Goal: Task Accomplishment & Management: Complete application form

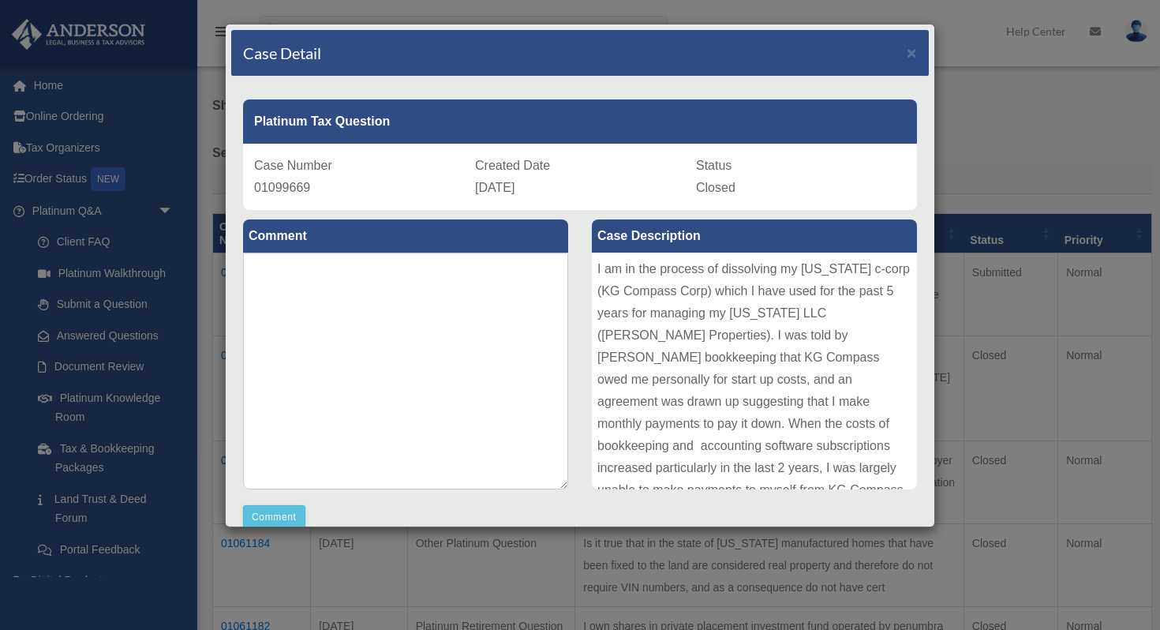
scroll to position [62, 0]
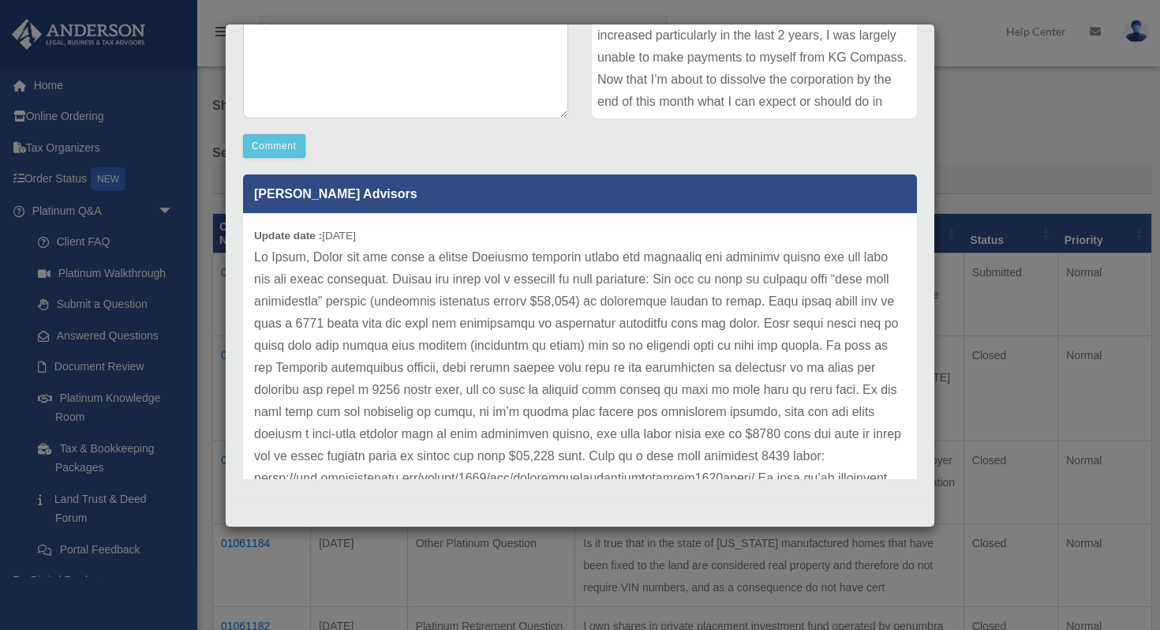
click at [18, 344] on div "Case Detail × Platinum Tax Question Case Number 01099669 Created Date September…" at bounding box center [580, 315] width 1160 height 630
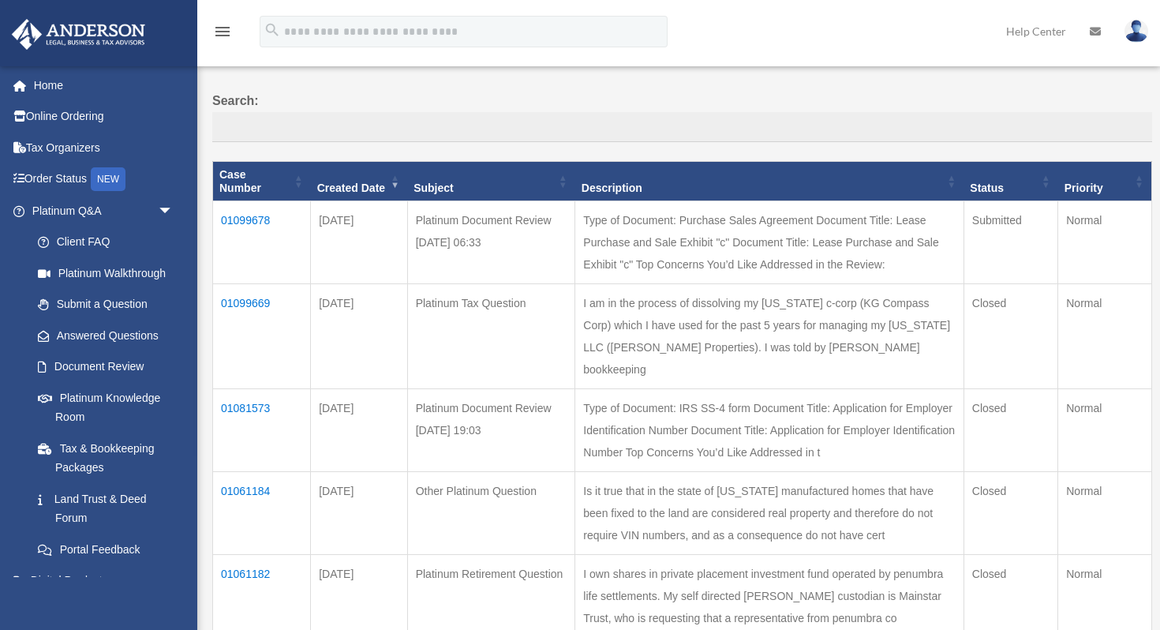
scroll to position [0, 0]
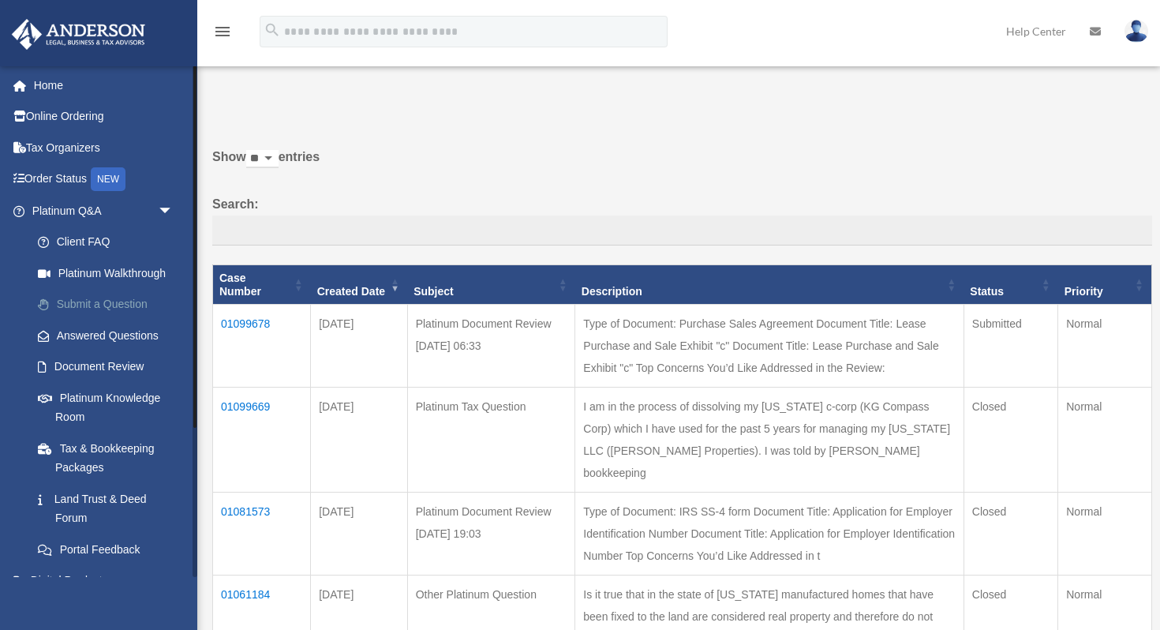
click at [84, 306] on link "Submit a Question" at bounding box center [109, 305] width 175 height 32
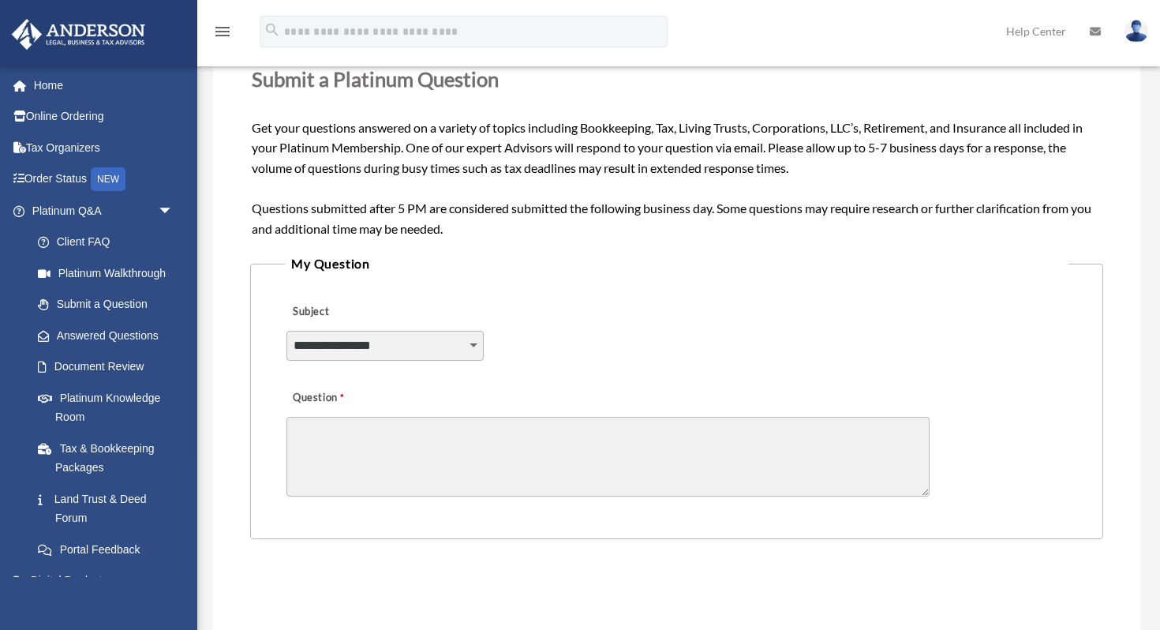
scroll to position [239, 0]
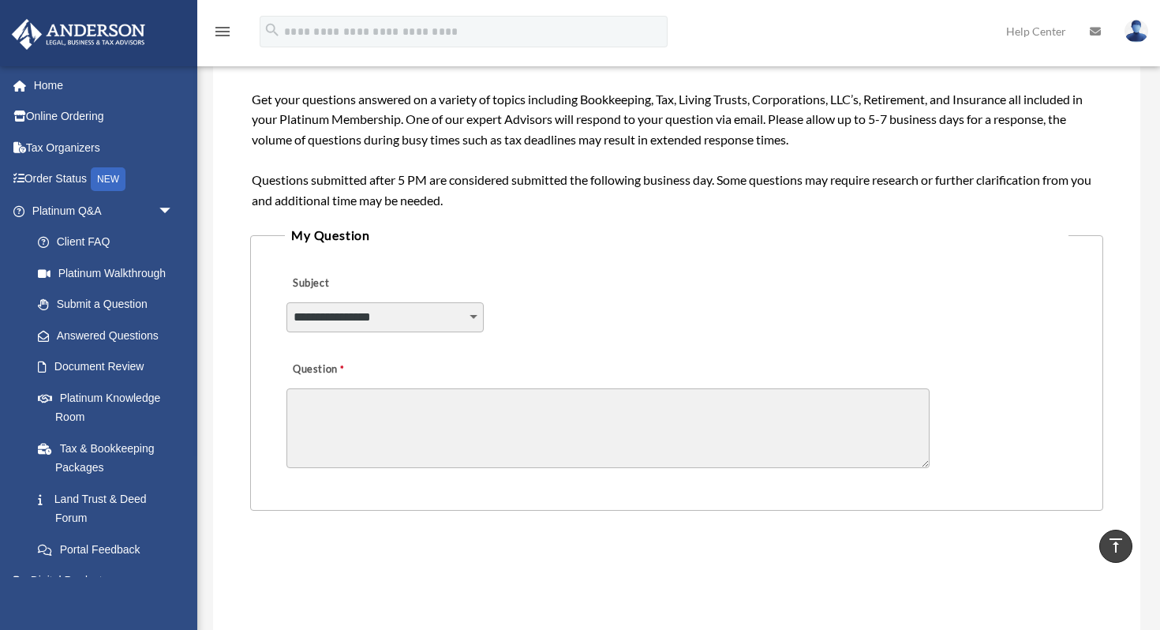
click at [471, 320] on select "**********" at bounding box center [384, 317] width 197 height 30
select select "******"
click at [286, 302] on select "**********" at bounding box center [384, 317] width 197 height 30
click at [343, 430] on textarea "Question" at bounding box center [607, 428] width 643 height 80
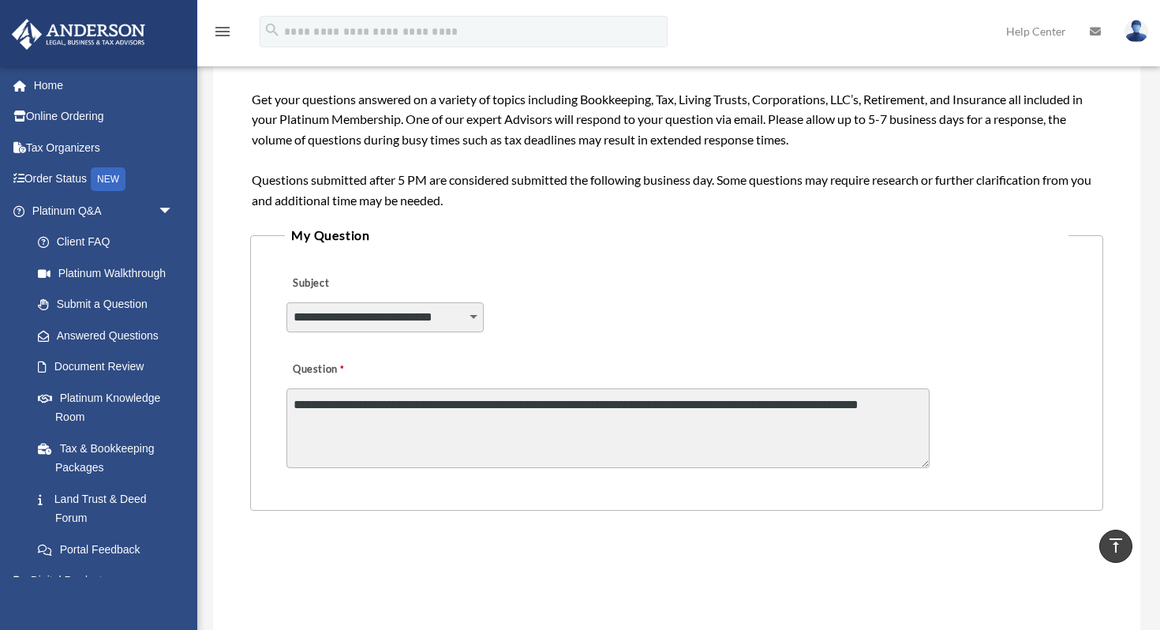
click at [792, 408] on textarea "**********" at bounding box center [607, 428] width 643 height 80
click at [660, 429] on textarea "**********" at bounding box center [607, 428] width 643 height 80
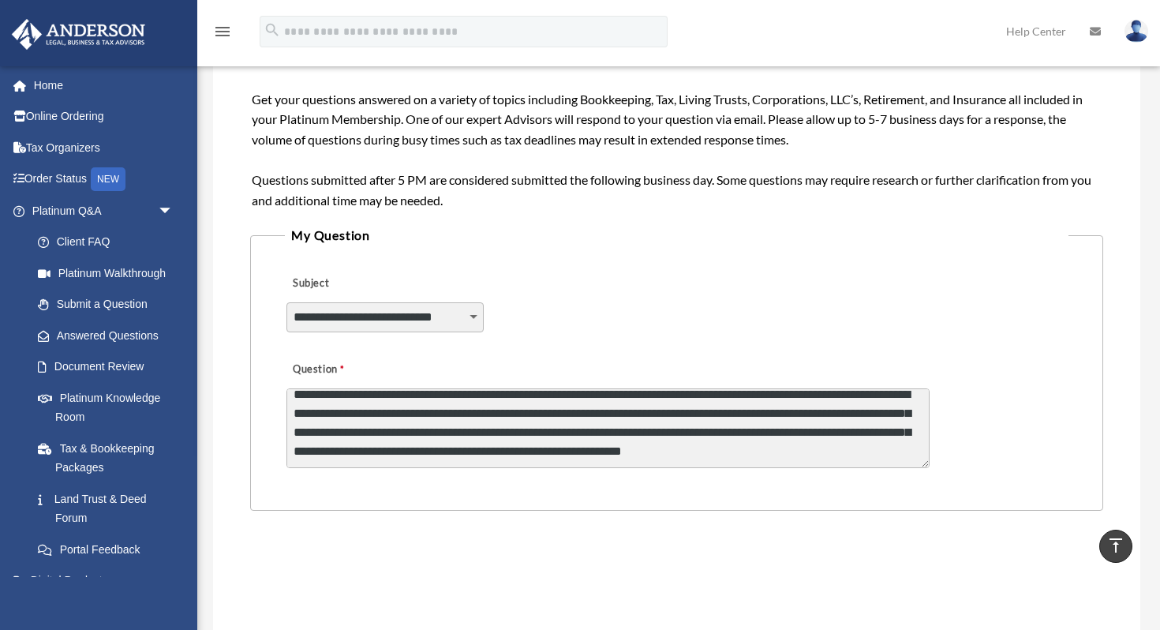
scroll to position [21, 0]
drag, startPoint x: 920, startPoint y: 447, endPoint x: 887, endPoint y: 450, distance: 33.2
click at [887, 450] on textarea "**********" at bounding box center [607, 428] width 643 height 80
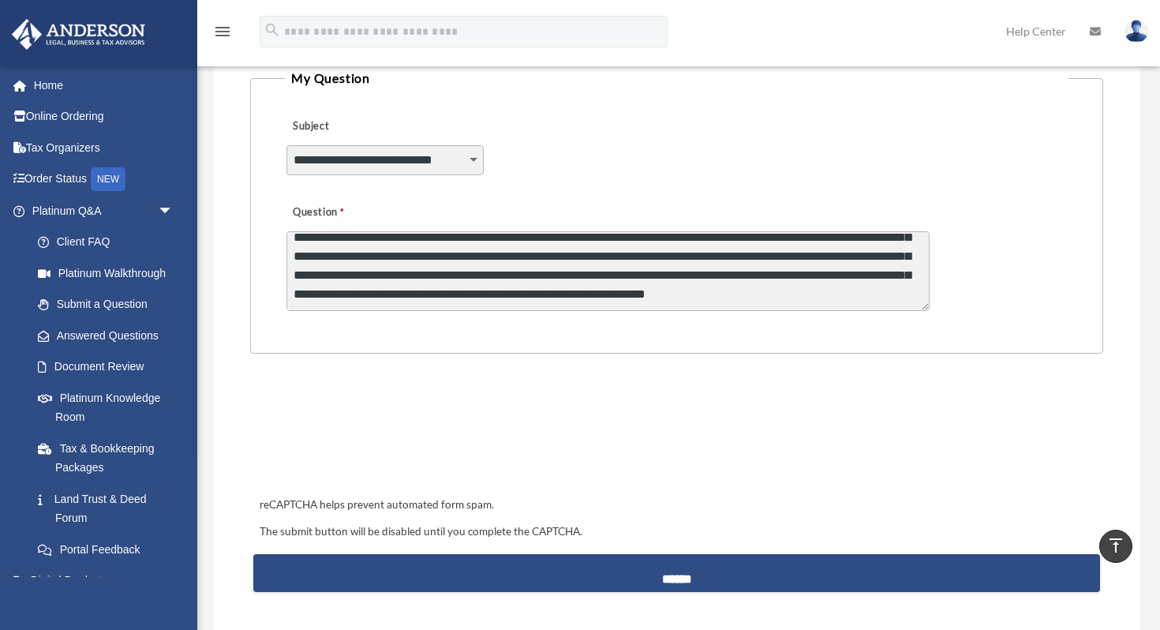
scroll to position [402, 0]
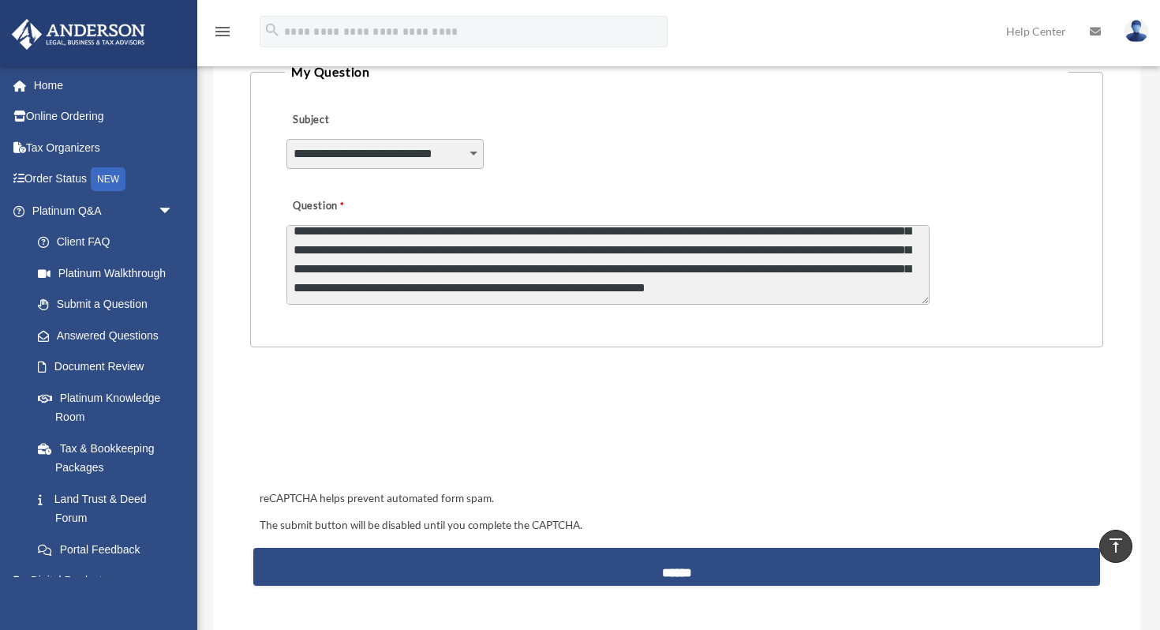
type textarea "**********"
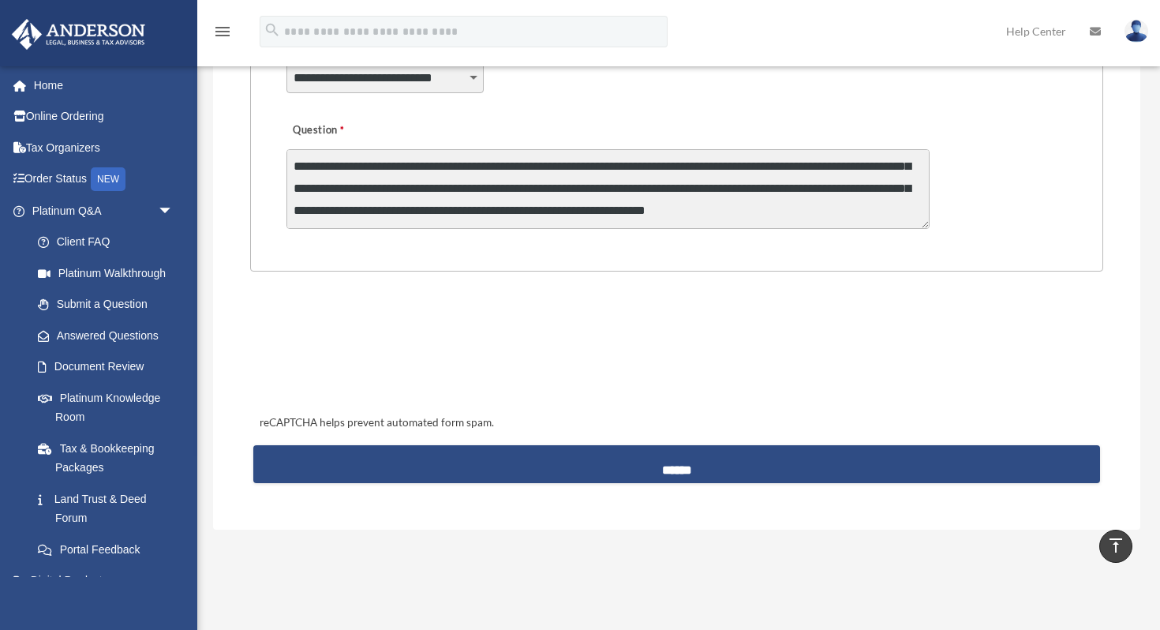
scroll to position [490, 0]
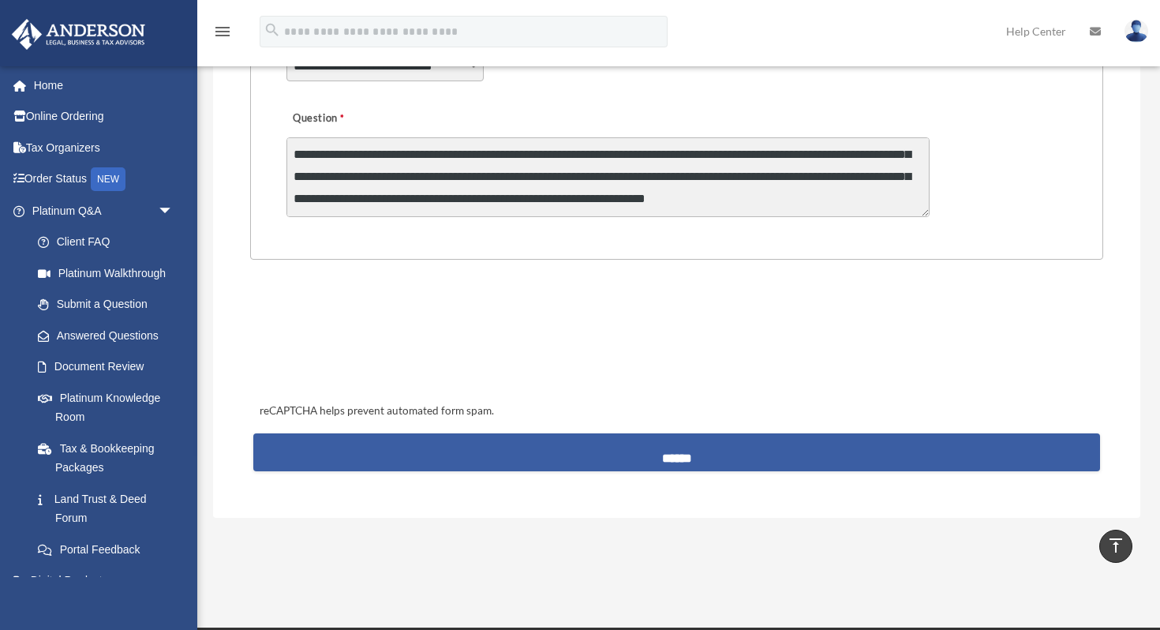
click at [667, 451] on input "******" at bounding box center [676, 452] width 847 height 38
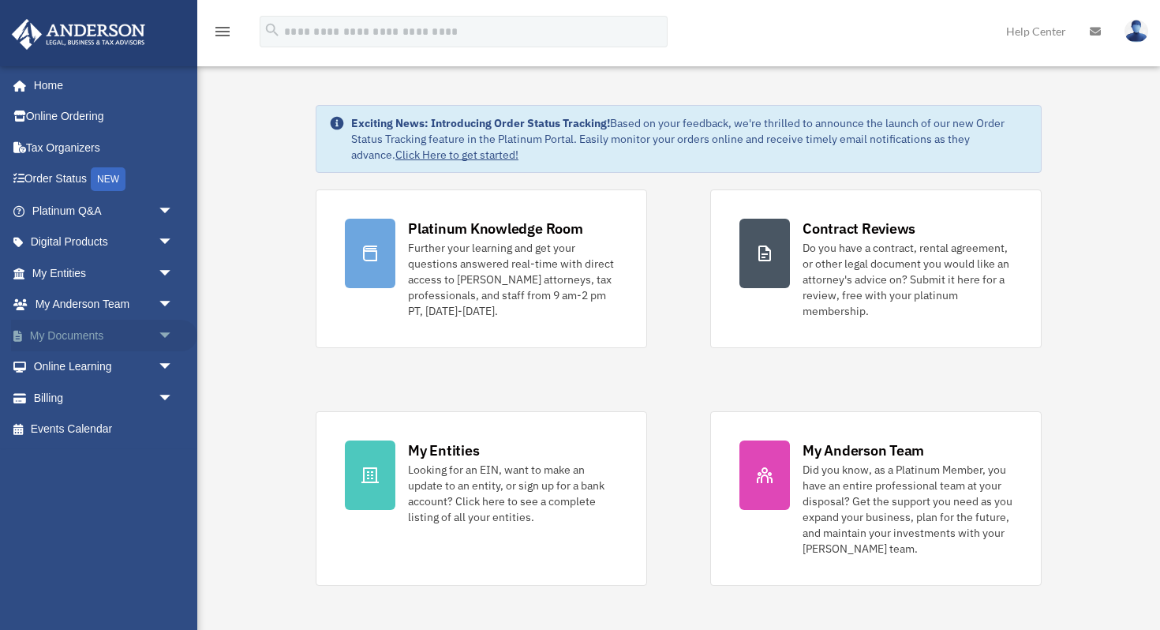
click at [95, 334] on link "My Documents arrow_drop_down" at bounding box center [104, 336] width 186 height 32
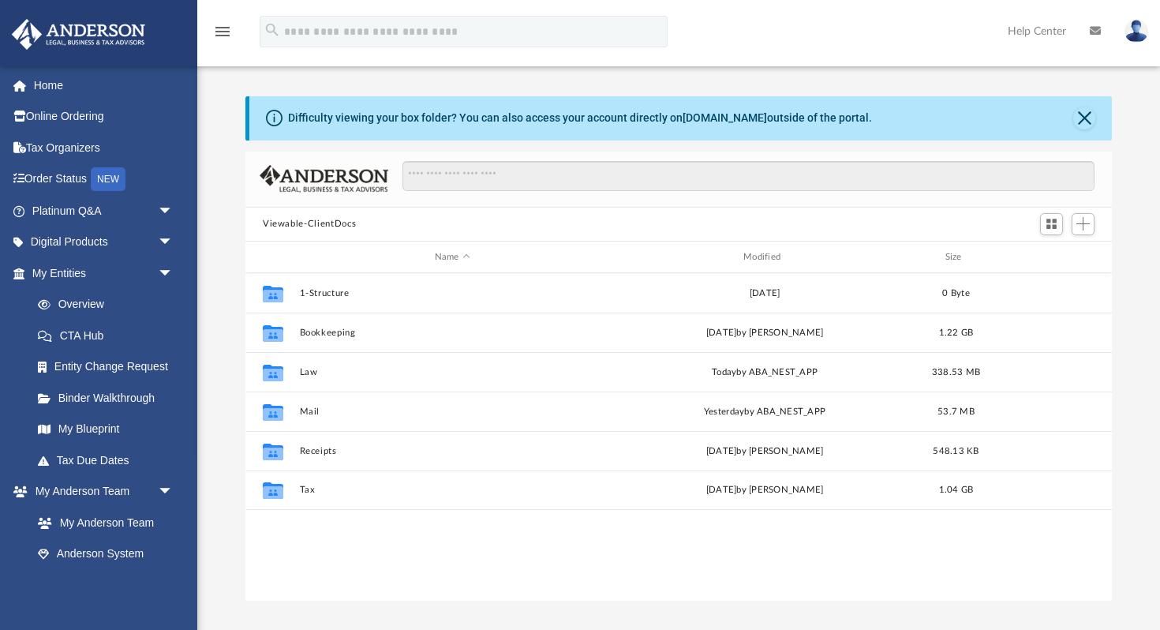
scroll to position [358, 866]
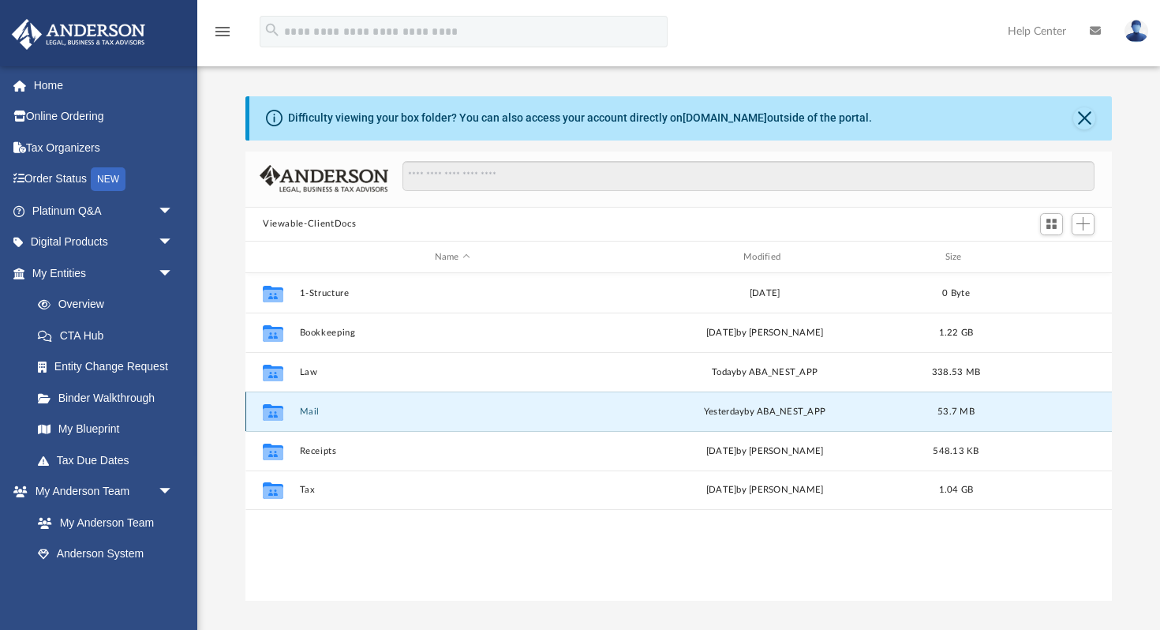
click at [307, 412] on button "Mail" at bounding box center [452, 411] width 305 height 10
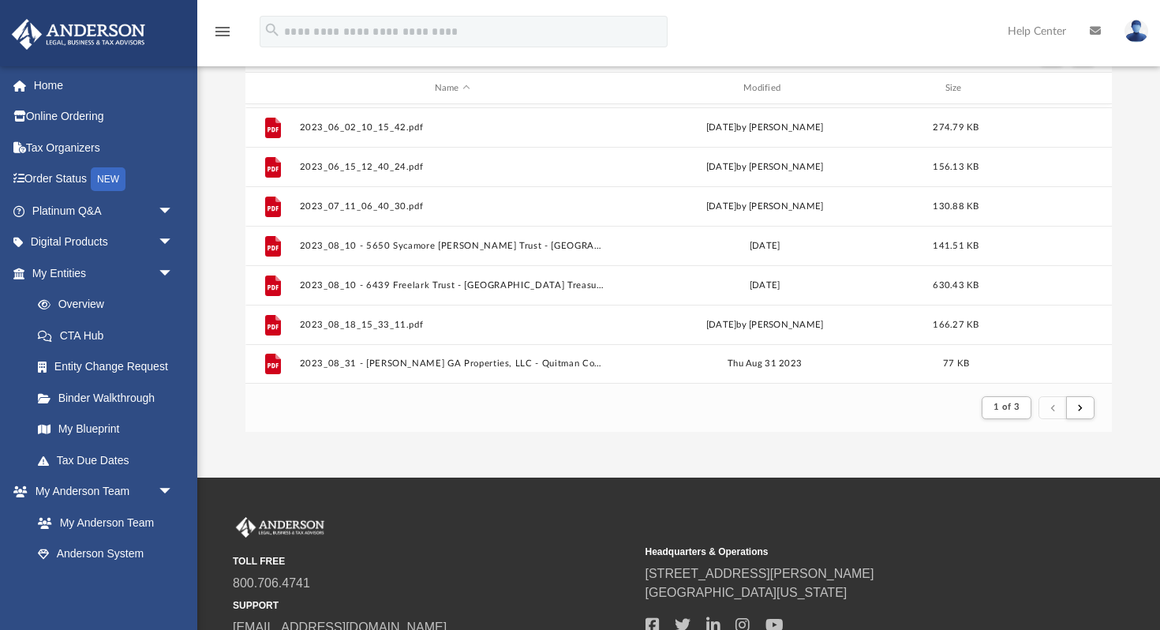
scroll to position [179, 0]
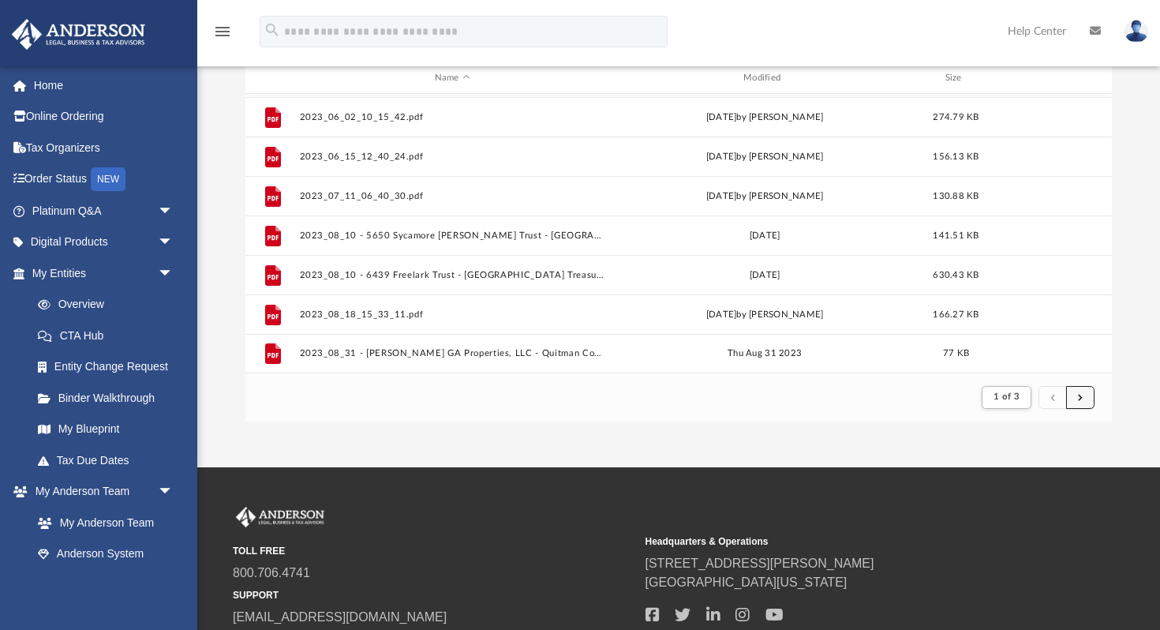
click at [1079, 399] on span "submit" at bounding box center [1080, 396] width 5 height 9
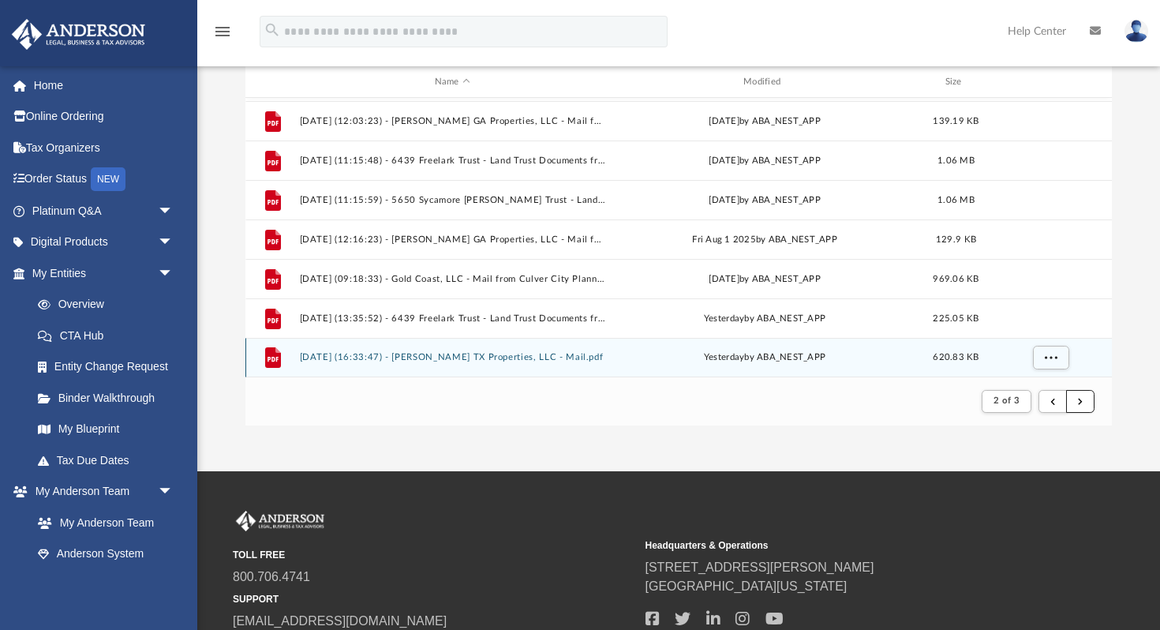
scroll to position [178, 0]
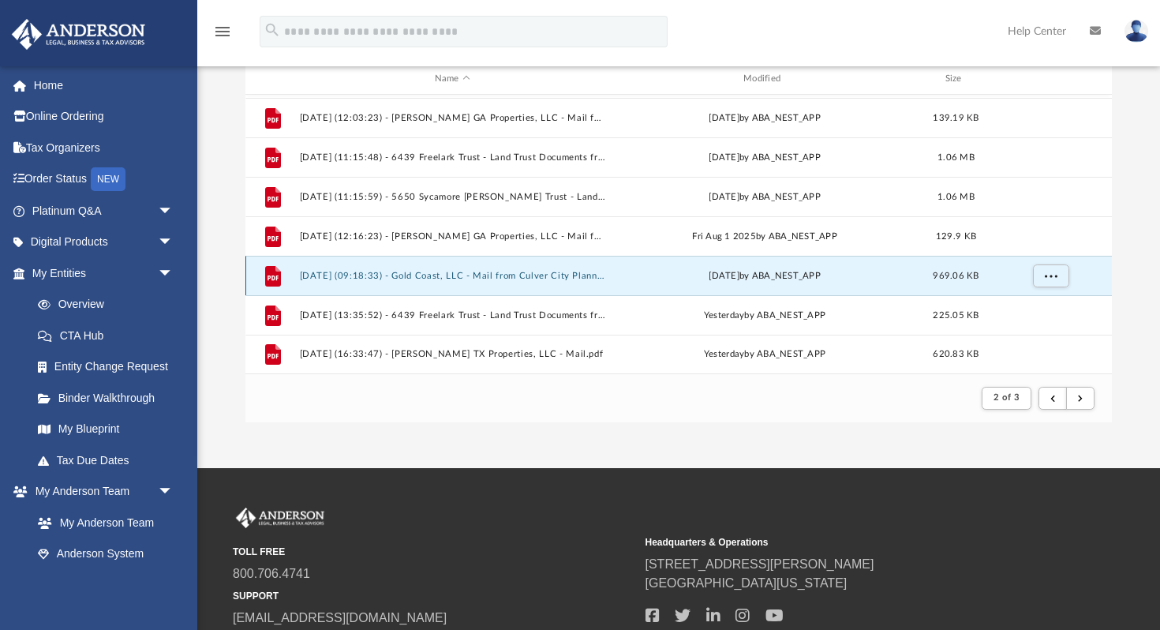
click at [536, 275] on button "2025.08.14 (09:18:33) - Gold Coast, LLC - Mail from Culver City Planning Commis…" at bounding box center [452, 276] width 305 height 10
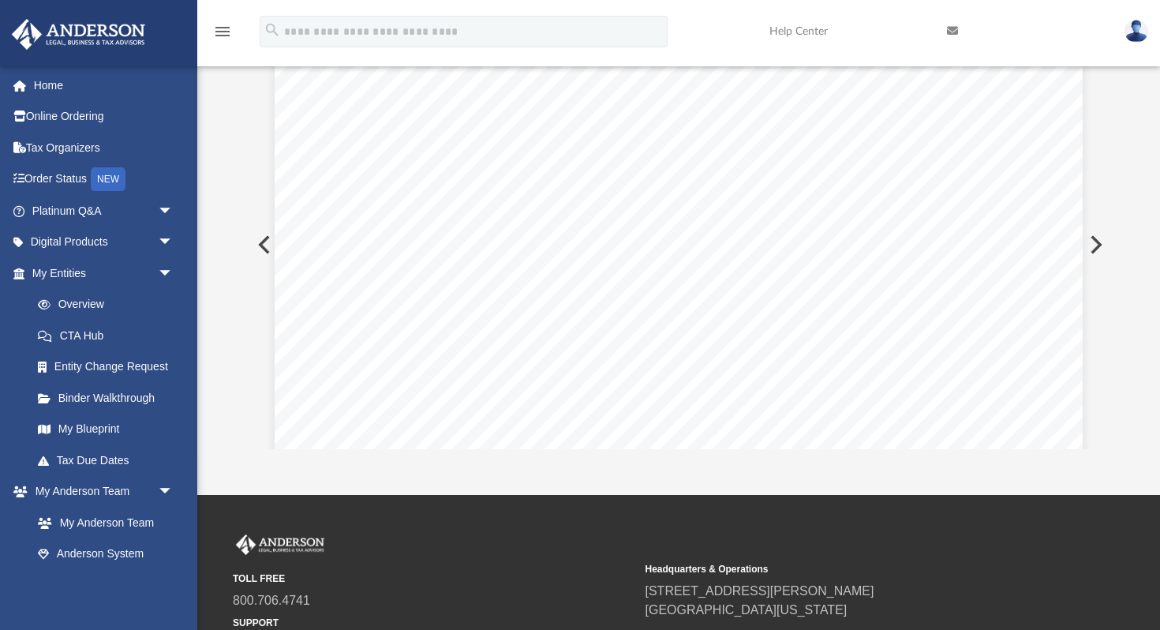
click at [266, 243] on button "Preview" at bounding box center [262, 244] width 35 height 44
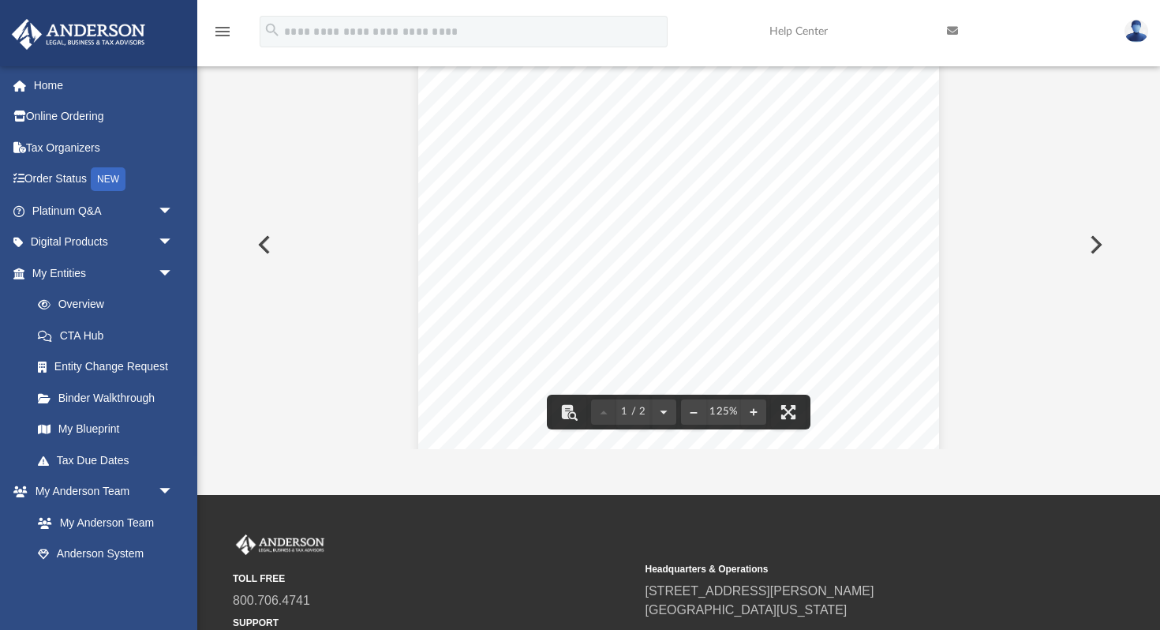
click at [1099, 245] on button "Preview" at bounding box center [1094, 244] width 35 height 44
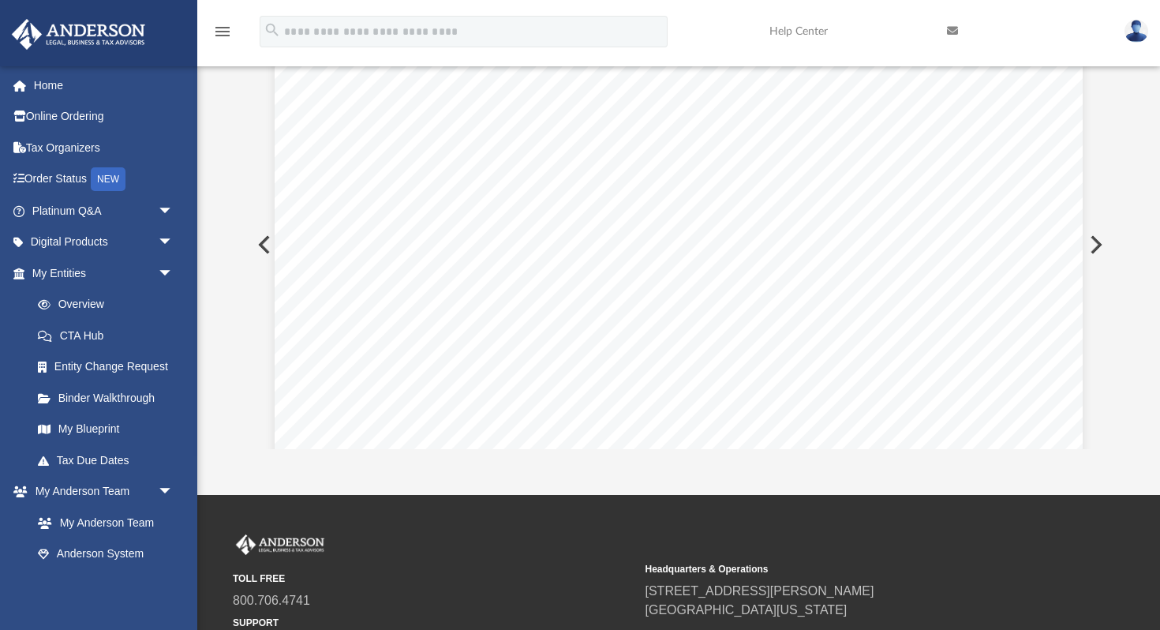
click at [1097, 245] on button "Preview" at bounding box center [1094, 244] width 35 height 44
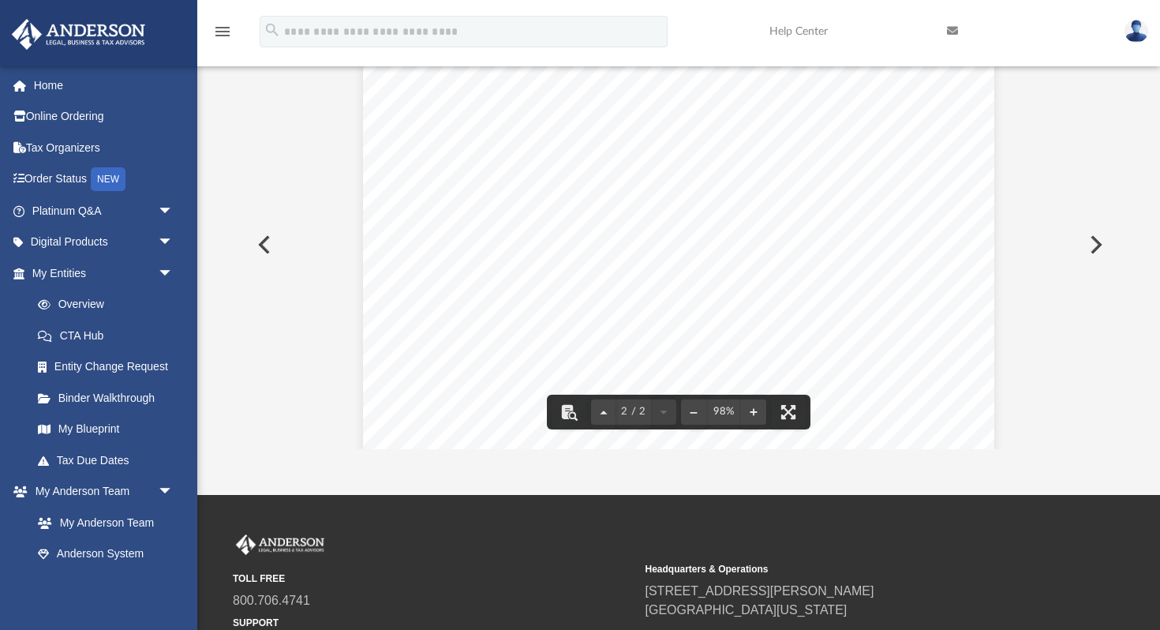
scroll to position [445, 0]
click at [1095, 245] on button "Preview" at bounding box center [1094, 244] width 35 height 44
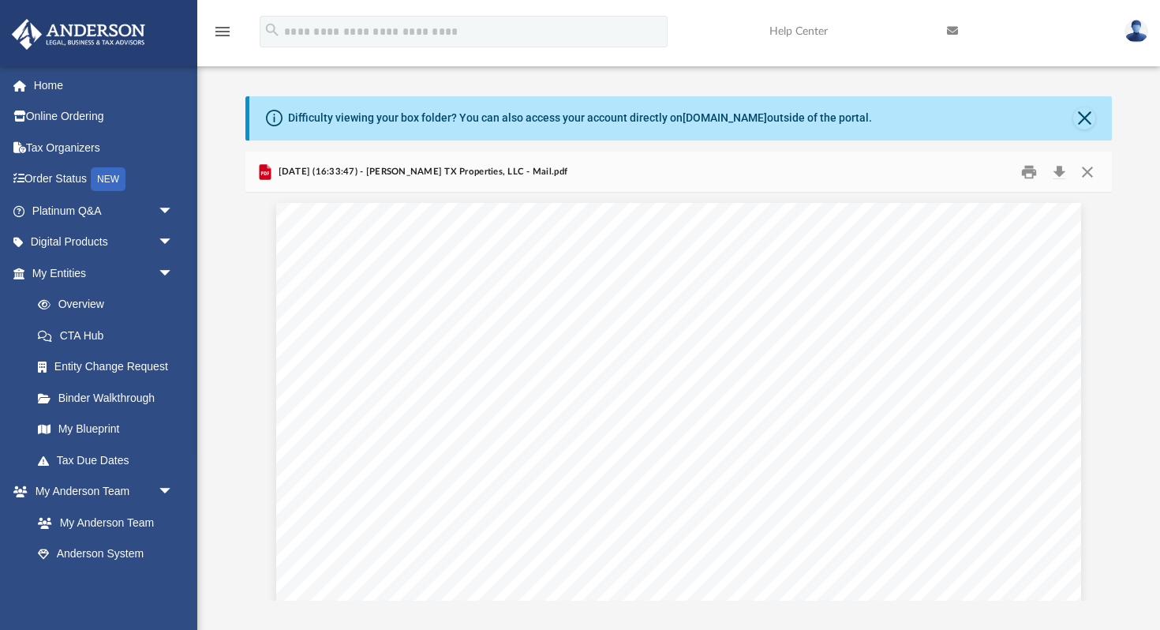
scroll to position [0, 0]
click at [1056, 171] on button "Download" at bounding box center [1059, 171] width 28 height 24
click at [69, 271] on link "My Entities arrow_drop_down" at bounding box center [104, 273] width 186 height 32
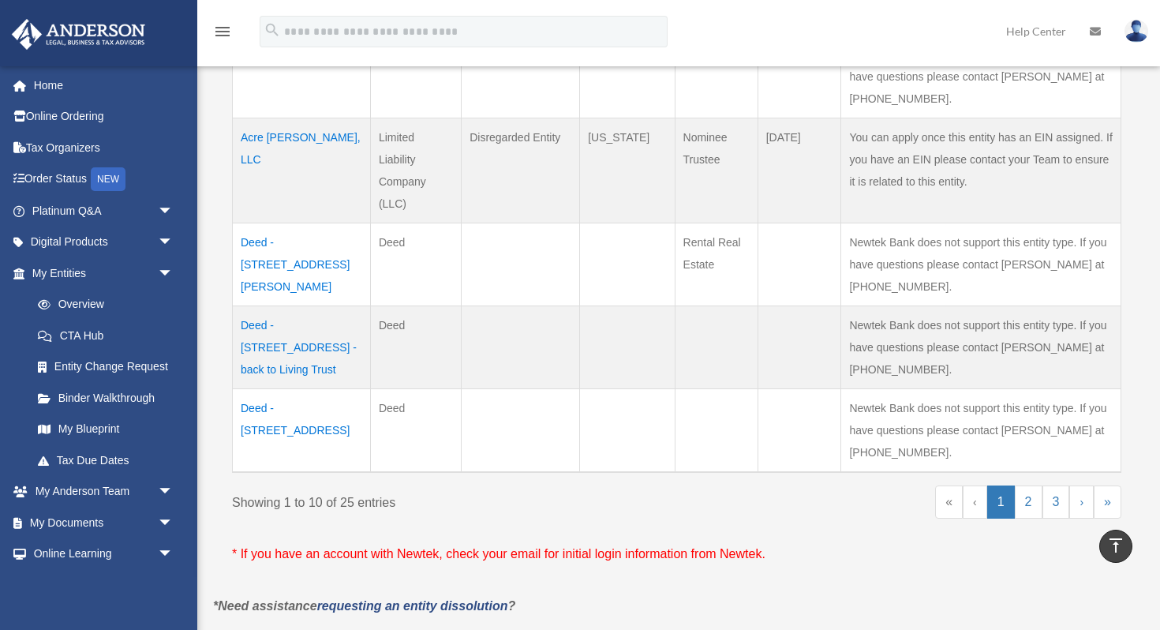
scroll to position [851, 0]
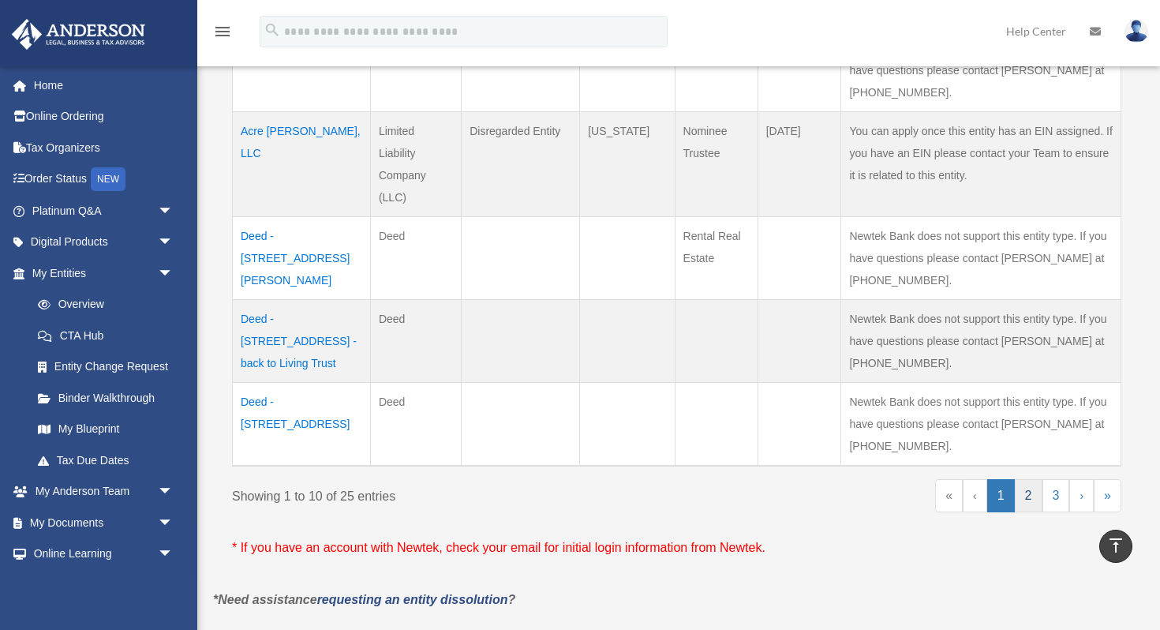
click at [1025, 497] on link "2" at bounding box center [1029, 495] width 28 height 33
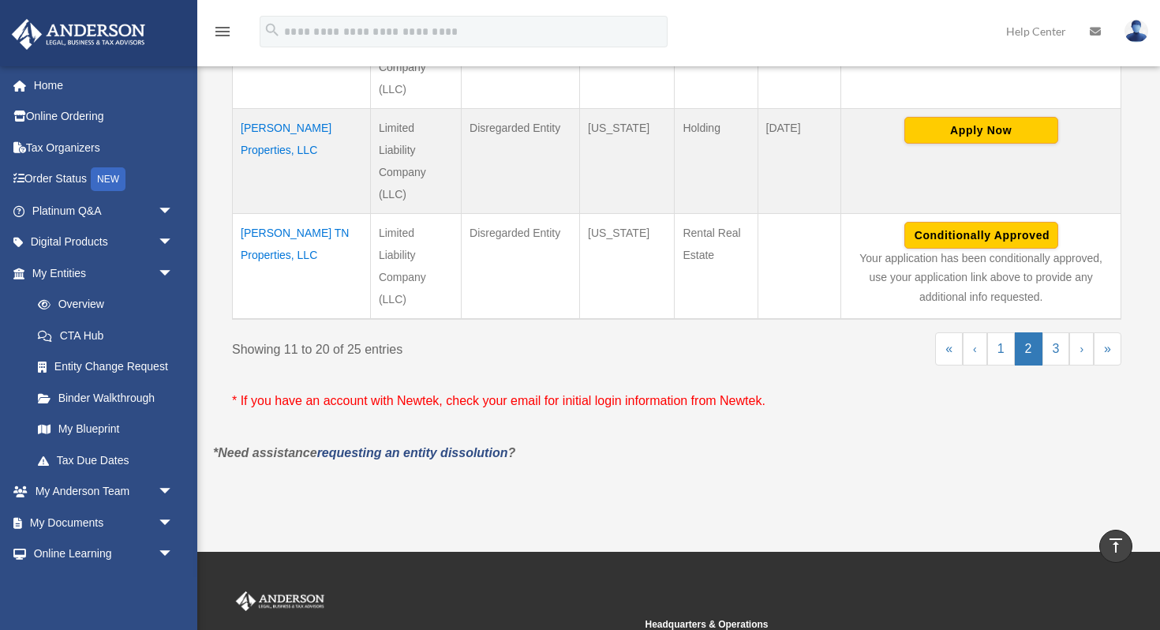
scroll to position [1202, 0]
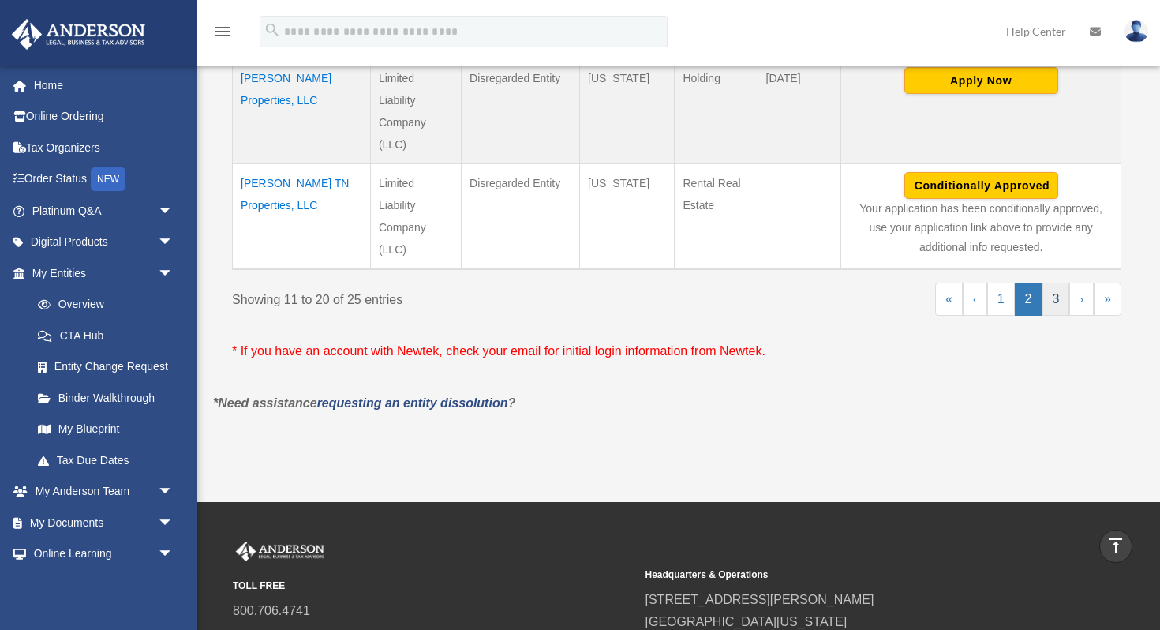
click at [1052, 282] on link "3" at bounding box center [1056, 298] width 28 height 33
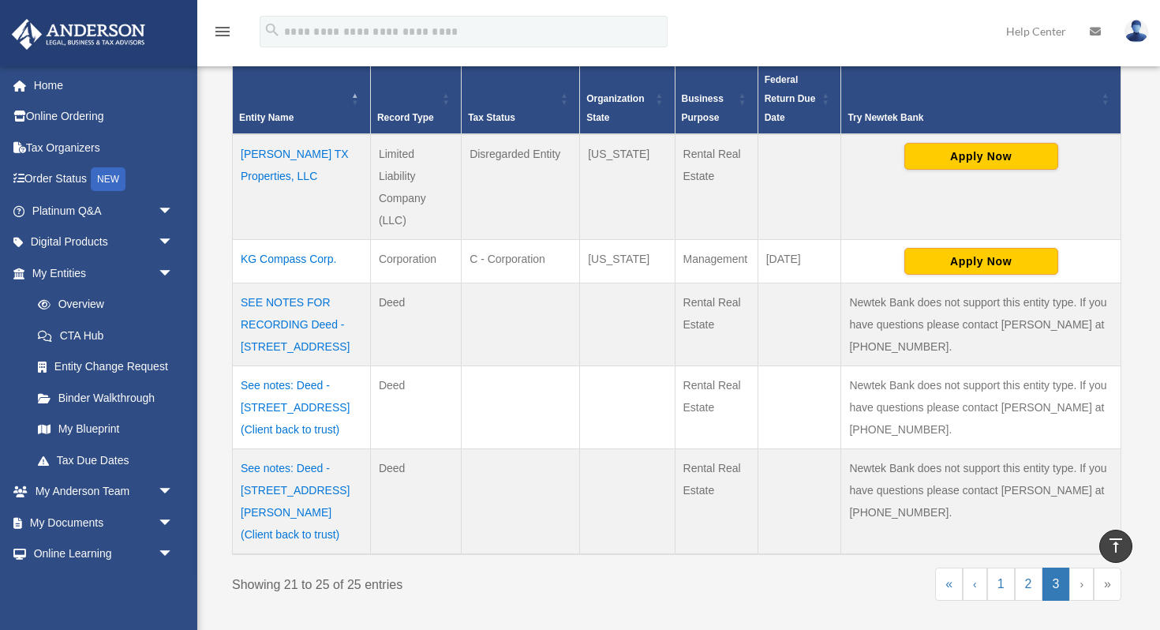
scroll to position [326, 0]
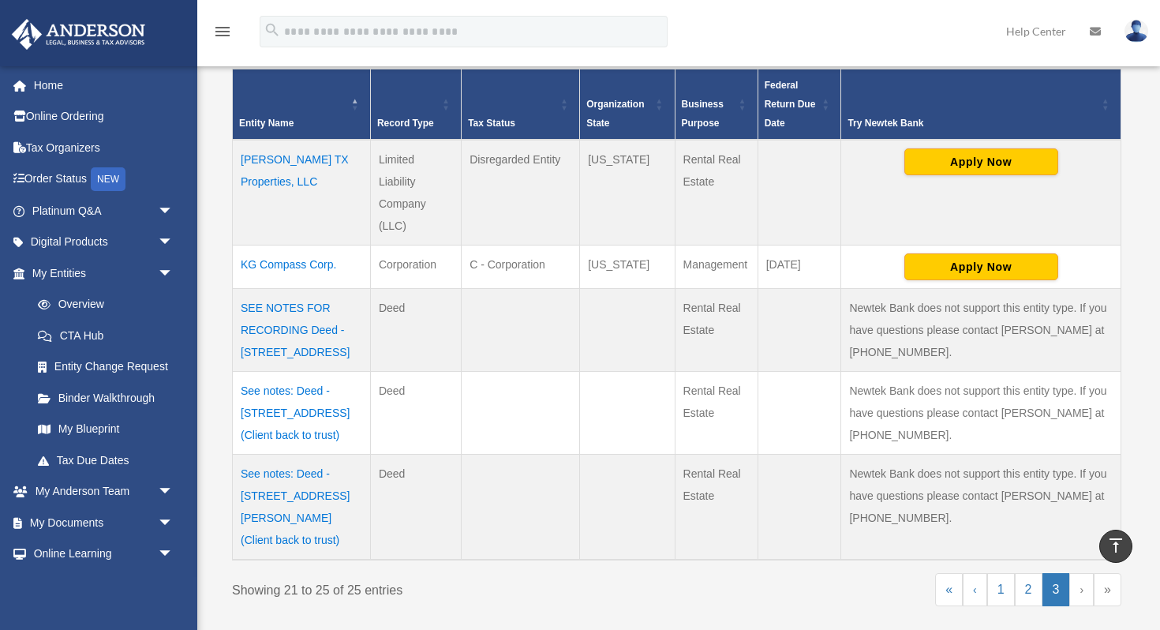
click at [268, 159] on td "Kelly Green TX Properties, LLC" at bounding box center [302, 193] width 138 height 106
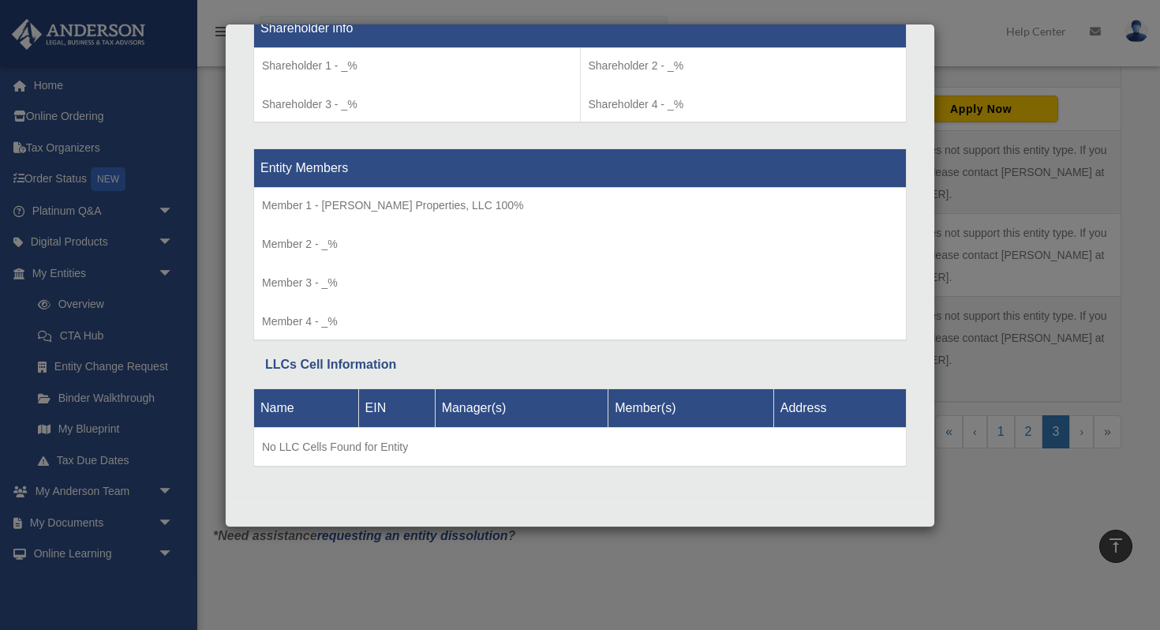
scroll to position [1429, 0]
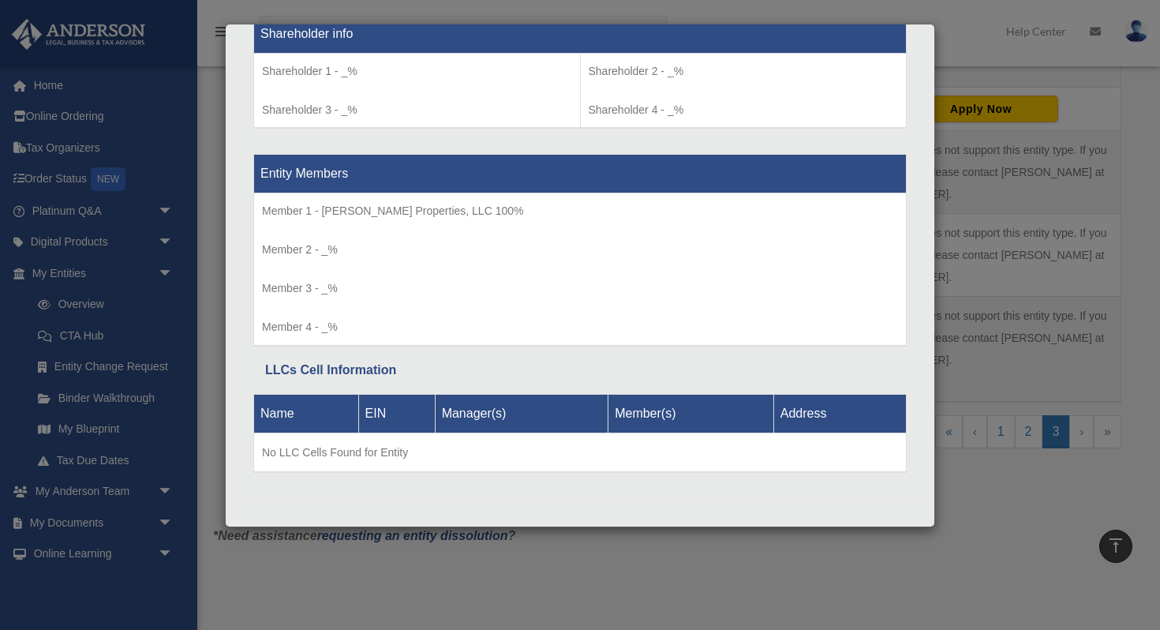
click at [77, 601] on div "Details × Articles Sent Organizational Date" at bounding box center [580, 315] width 1160 height 630
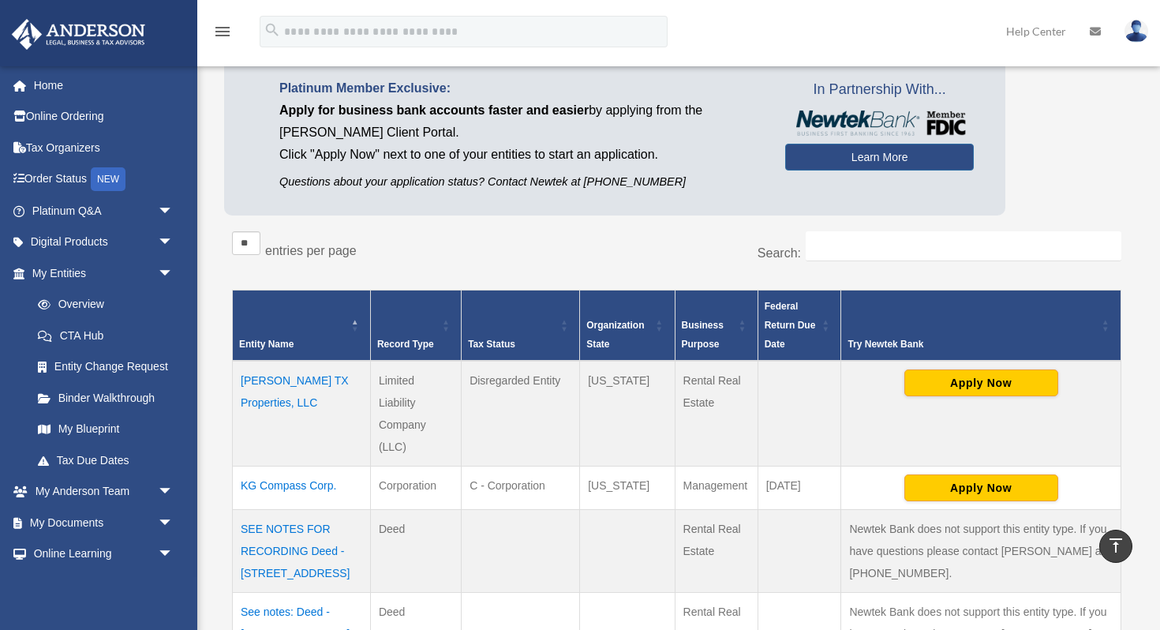
scroll to position [0, 0]
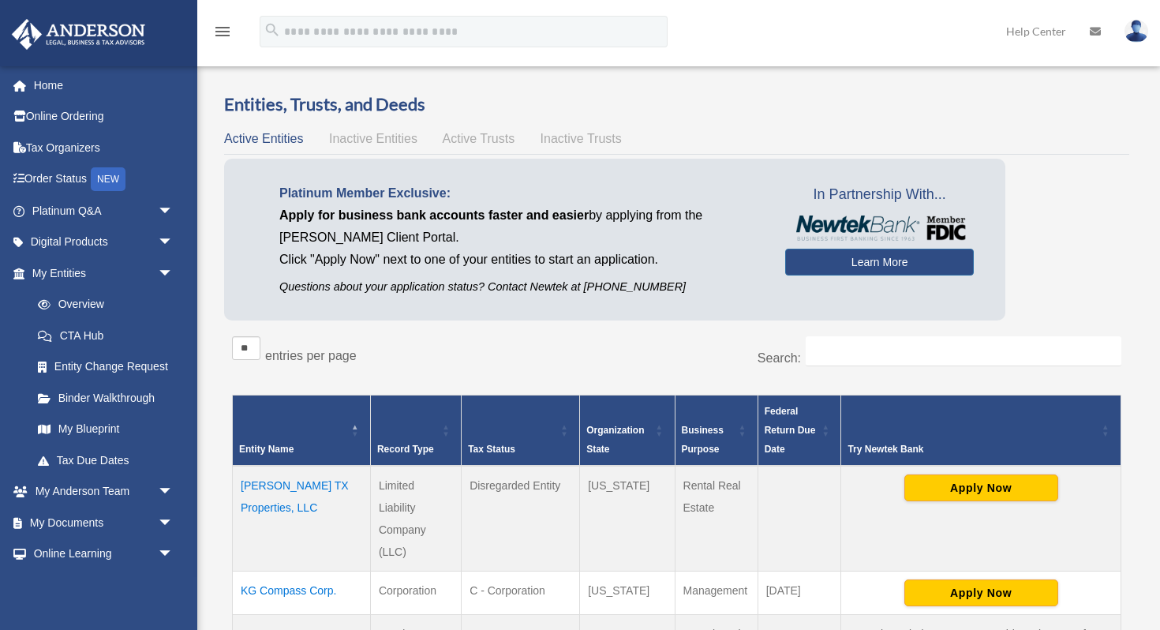
click at [267, 484] on td "Kelly Green TX Properties, LLC" at bounding box center [302, 518] width 138 height 106
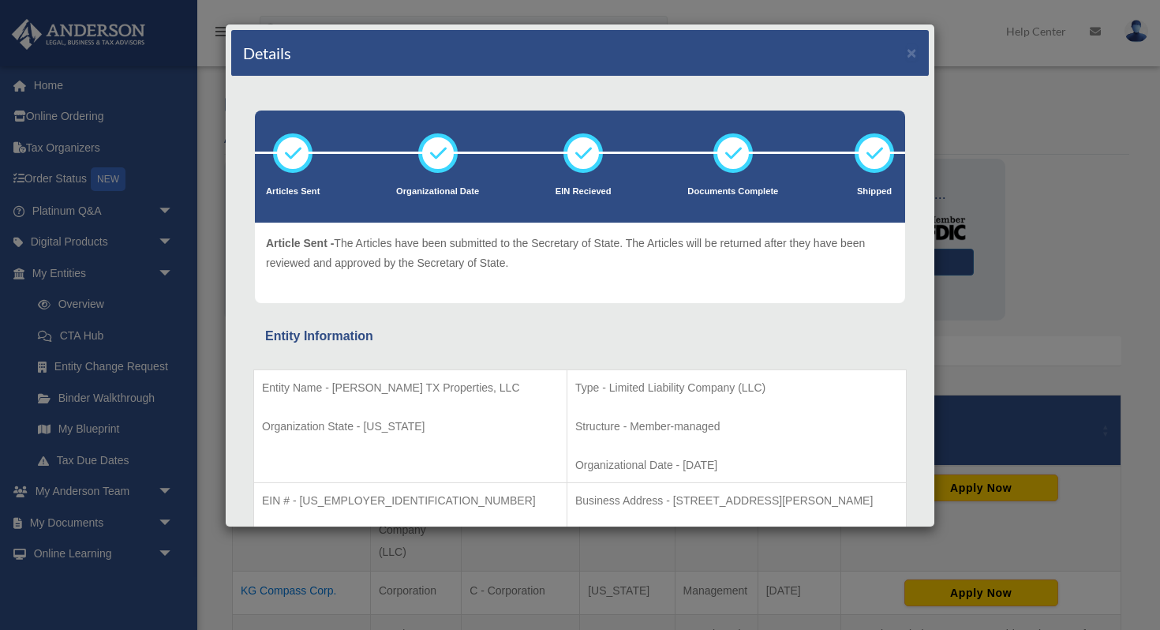
click at [118, 591] on div "Details × Articles Sent Organizational Date" at bounding box center [580, 315] width 1160 height 630
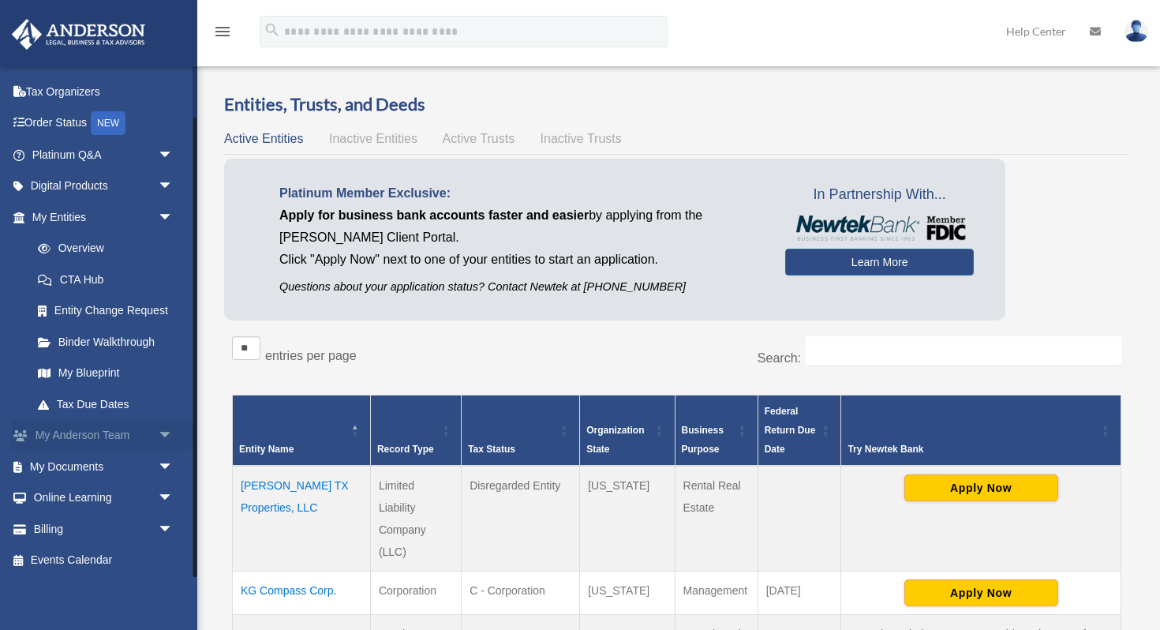
scroll to position [58, 0]
click at [54, 527] on link "Billing arrow_drop_down" at bounding box center [104, 526] width 186 height 32
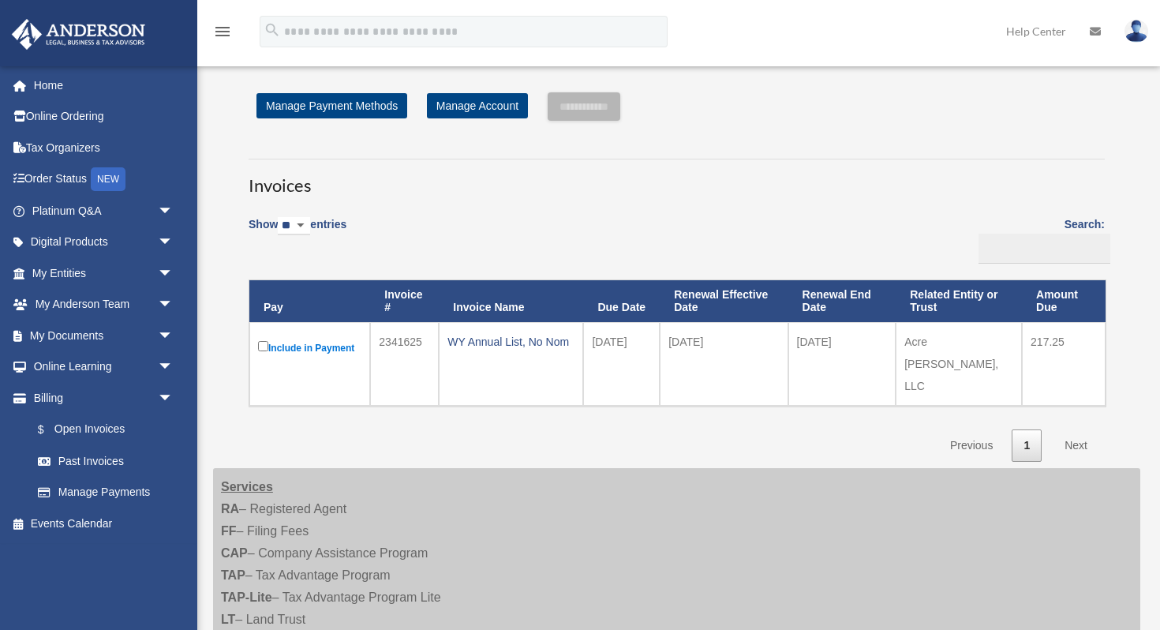
click at [310, 224] on select "** ** ** ***" at bounding box center [294, 226] width 32 height 18
select select "***"
click at [281, 217] on select "** ** ** ***" at bounding box center [294, 226] width 32 height 18
click at [1027, 255] on input "Search:" at bounding box center [1044, 249] width 132 height 30
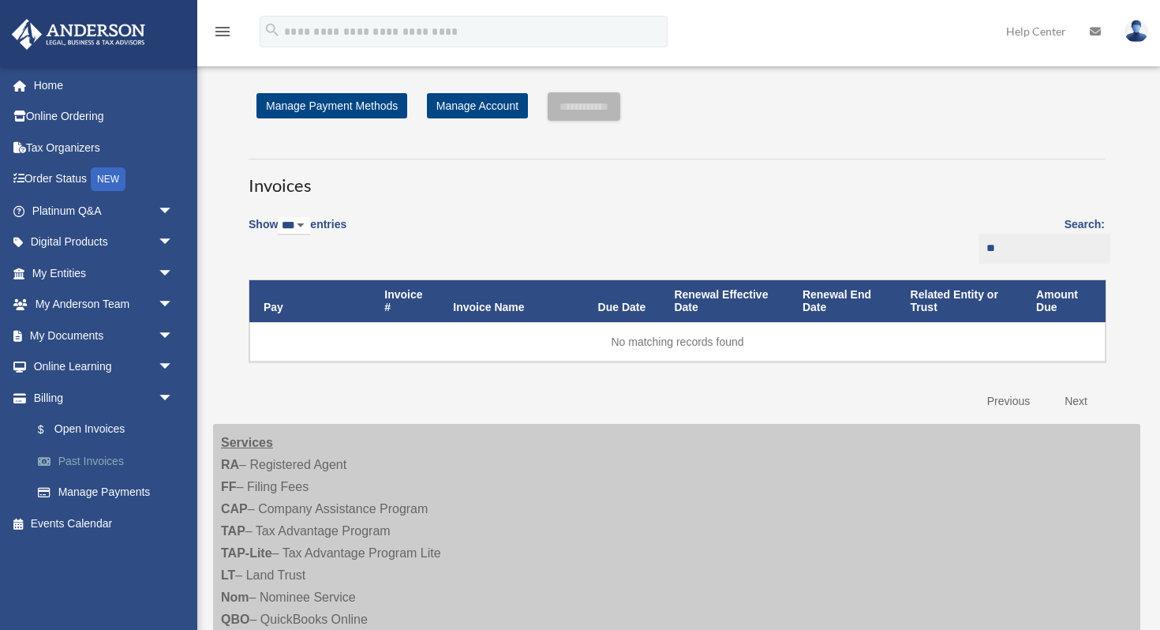
type input "**"
click at [83, 460] on link "Past Invoices" at bounding box center [109, 461] width 175 height 32
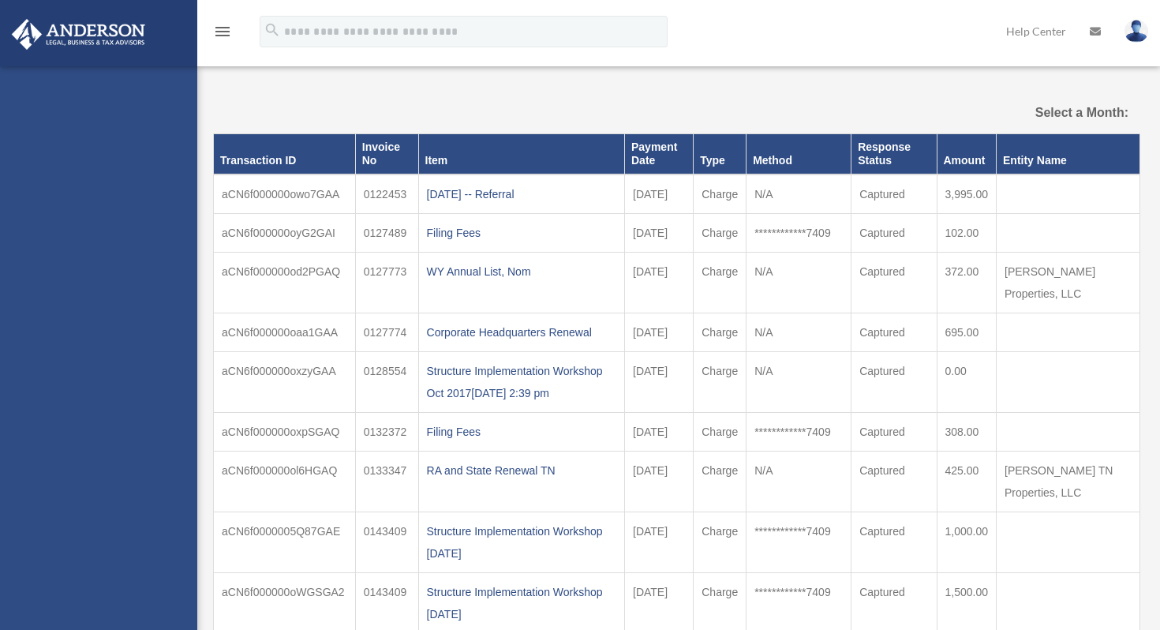
select select
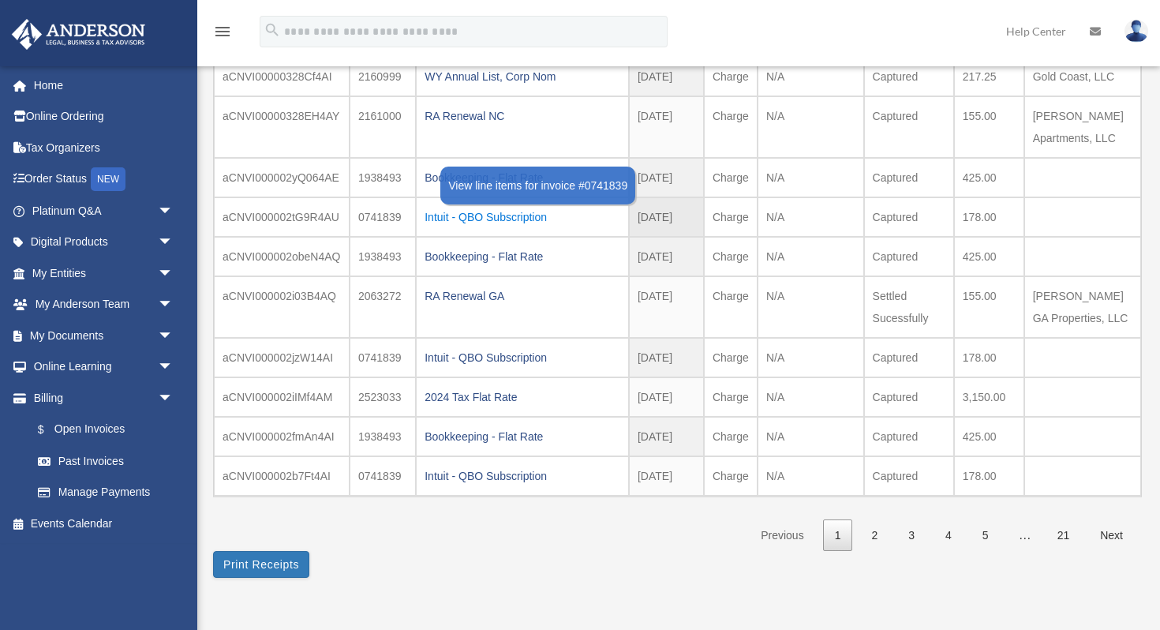
scroll to position [178, 0]
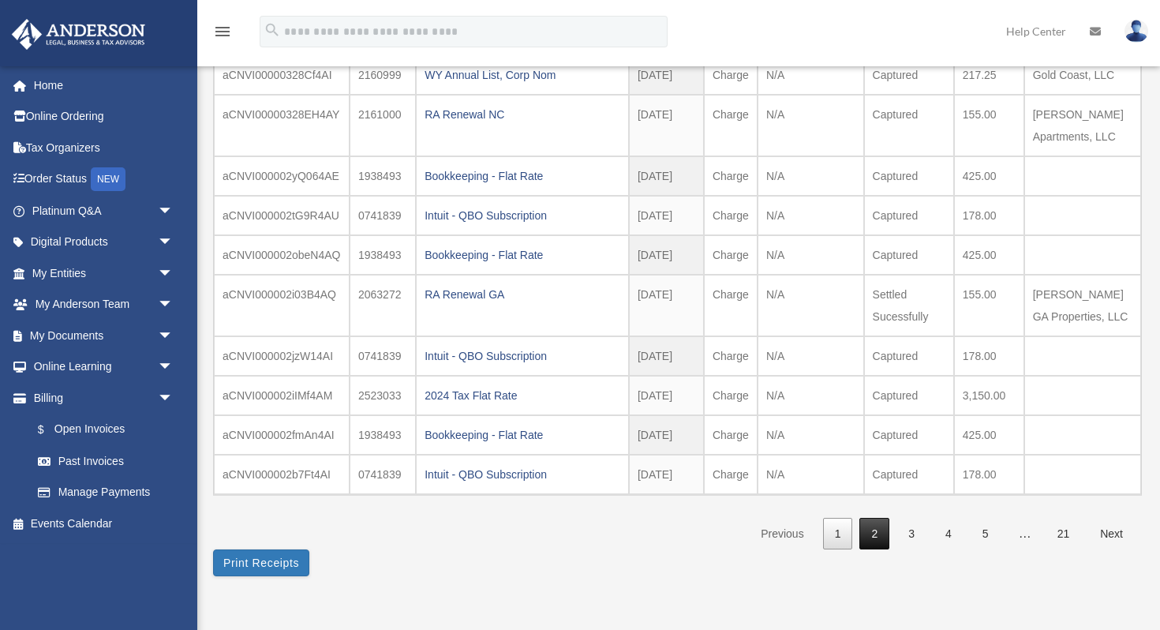
click at [869, 535] on link "2" at bounding box center [874, 534] width 30 height 32
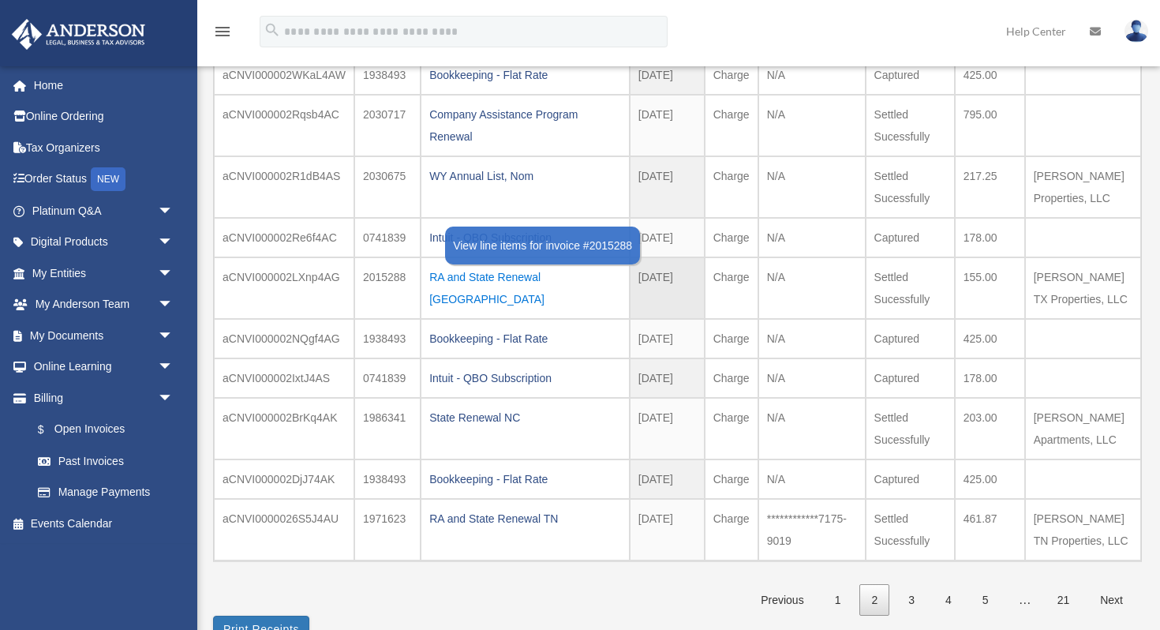
click at [529, 277] on div "RA and State Renewal TX" at bounding box center [525, 288] width 192 height 44
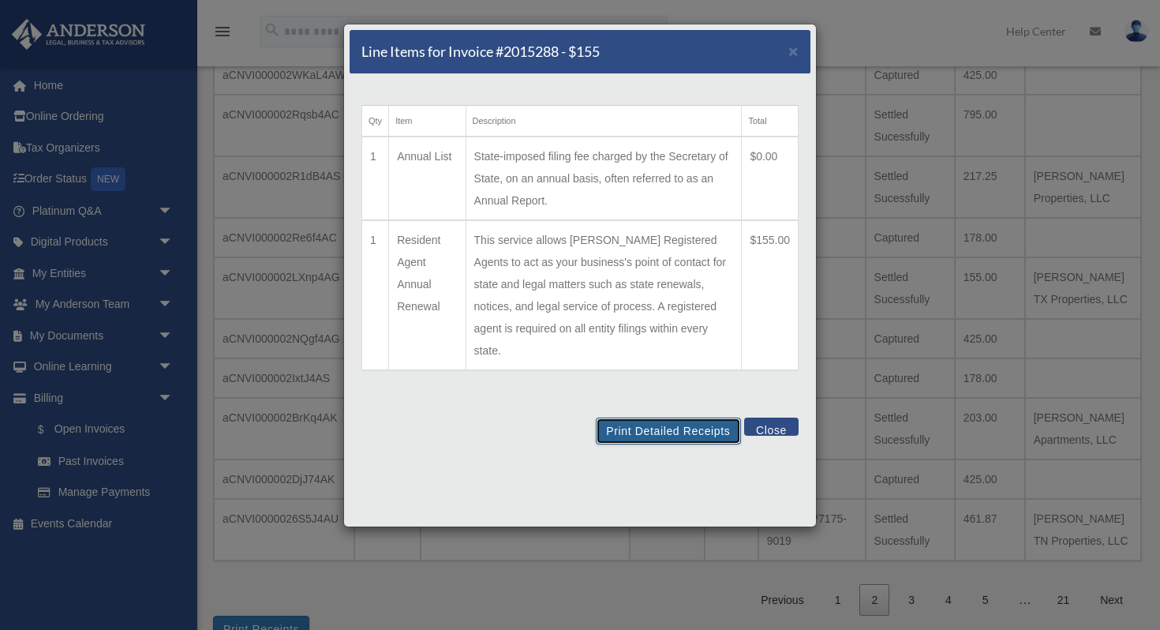
click at [667, 417] on button "Print Detailed Receipts" at bounding box center [668, 430] width 144 height 27
click at [759, 417] on button "Close" at bounding box center [771, 426] width 54 height 18
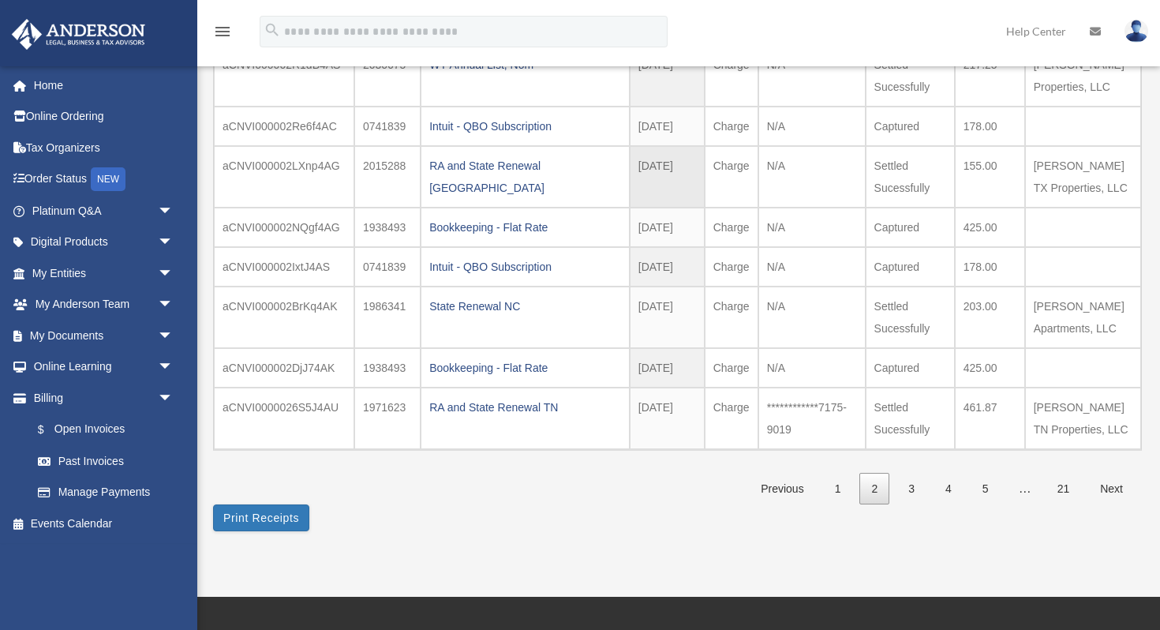
scroll to position [290, 0]
click at [905, 488] on link "3" at bounding box center [911, 488] width 30 height 32
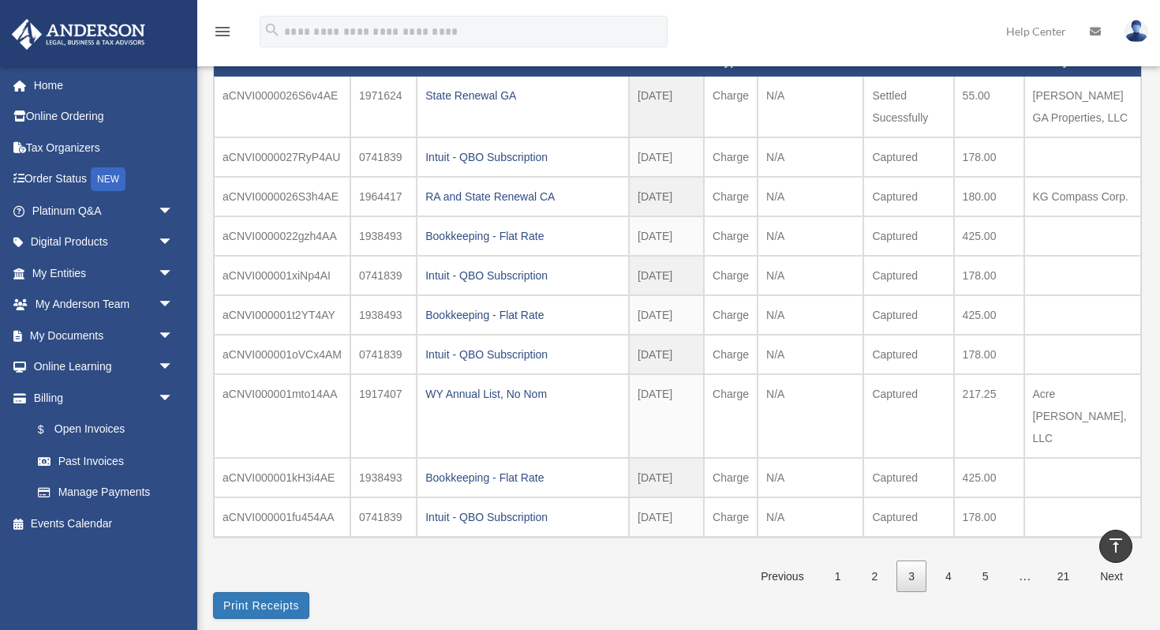
scroll to position [156, 0]
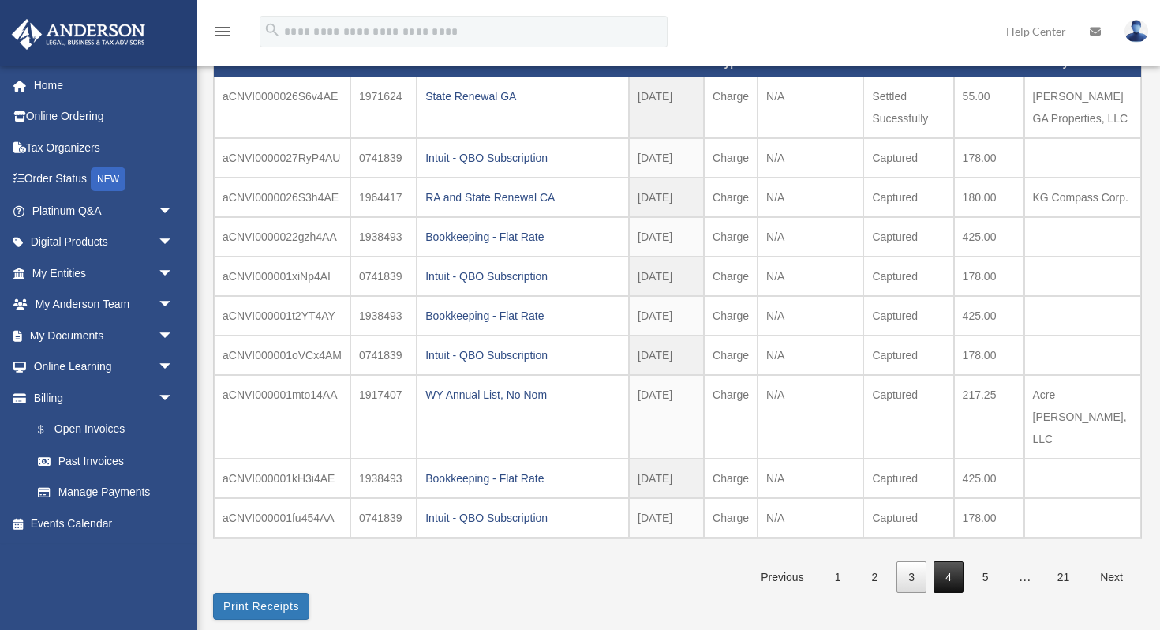
click at [943, 561] on link "4" at bounding box center [948, 577] width 30 height 32
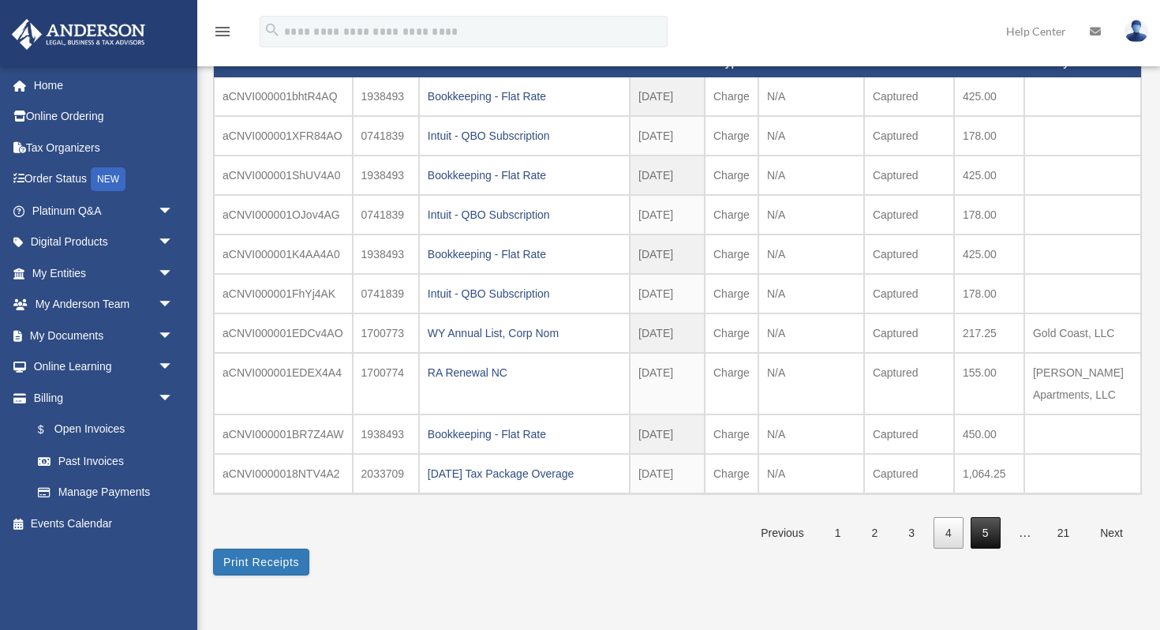
click at [984, 533] on link "5" at bounding box center [985, 533] width 30 height 32
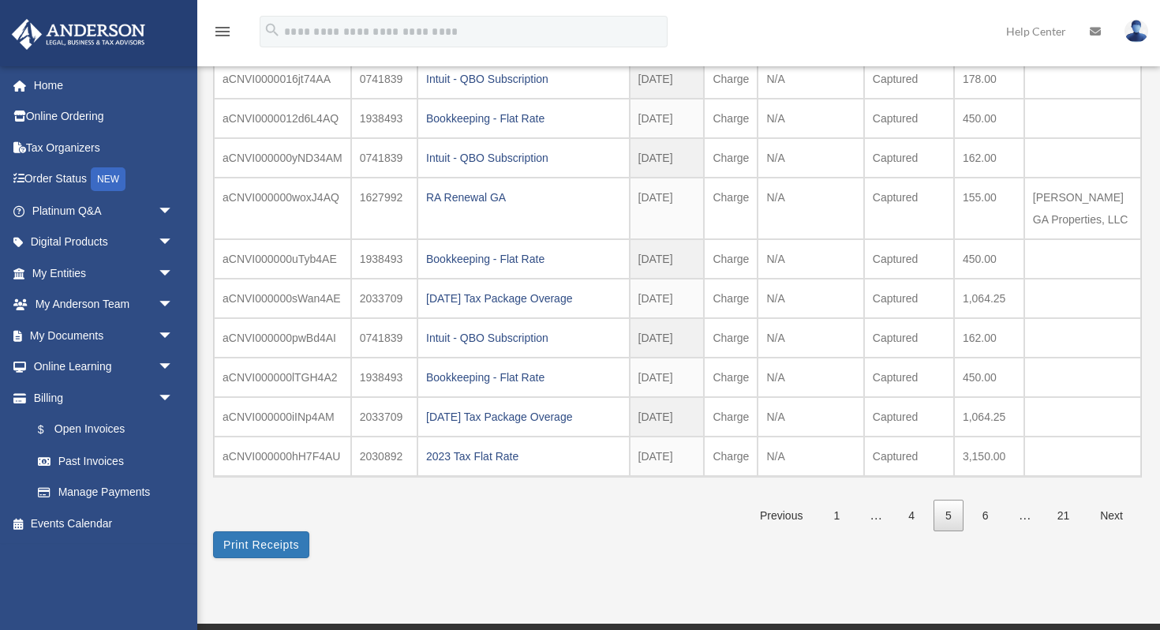
scroll to position [178, 0]
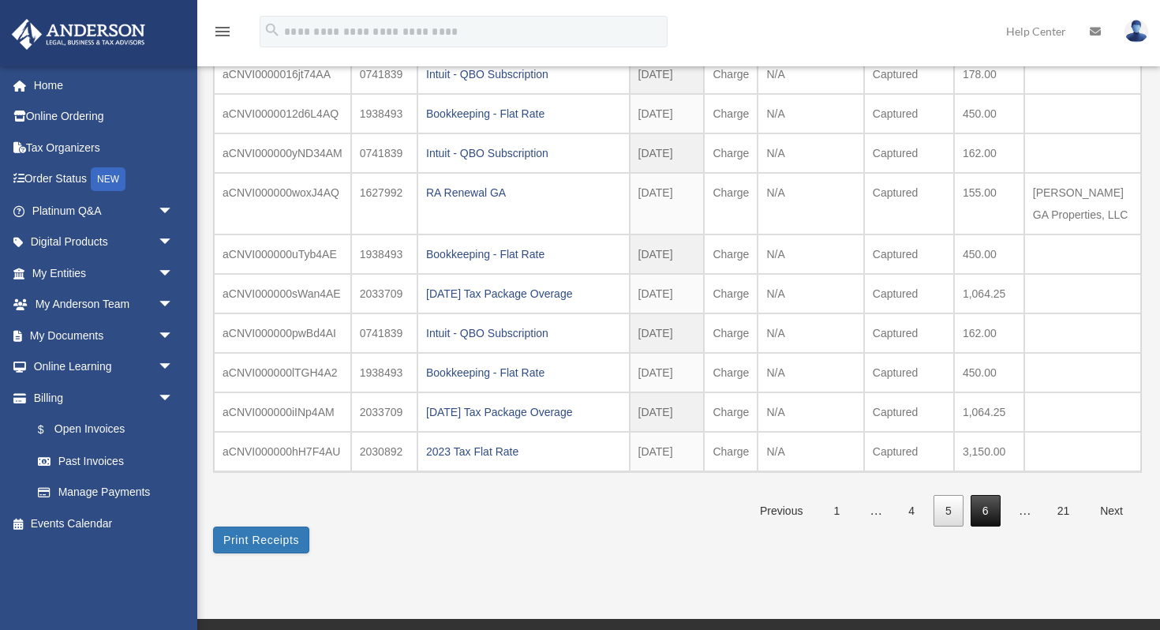
click at [984, 509] on link "6" at bounding box center [985, 511] width 30 height 32
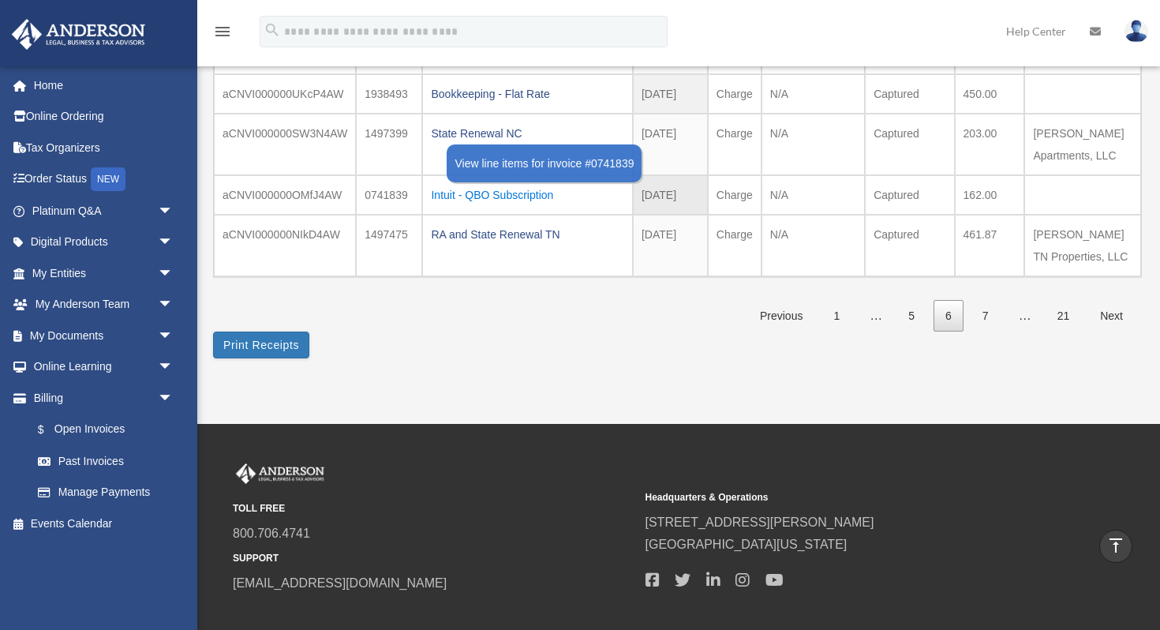
scroll to position [495, 0]
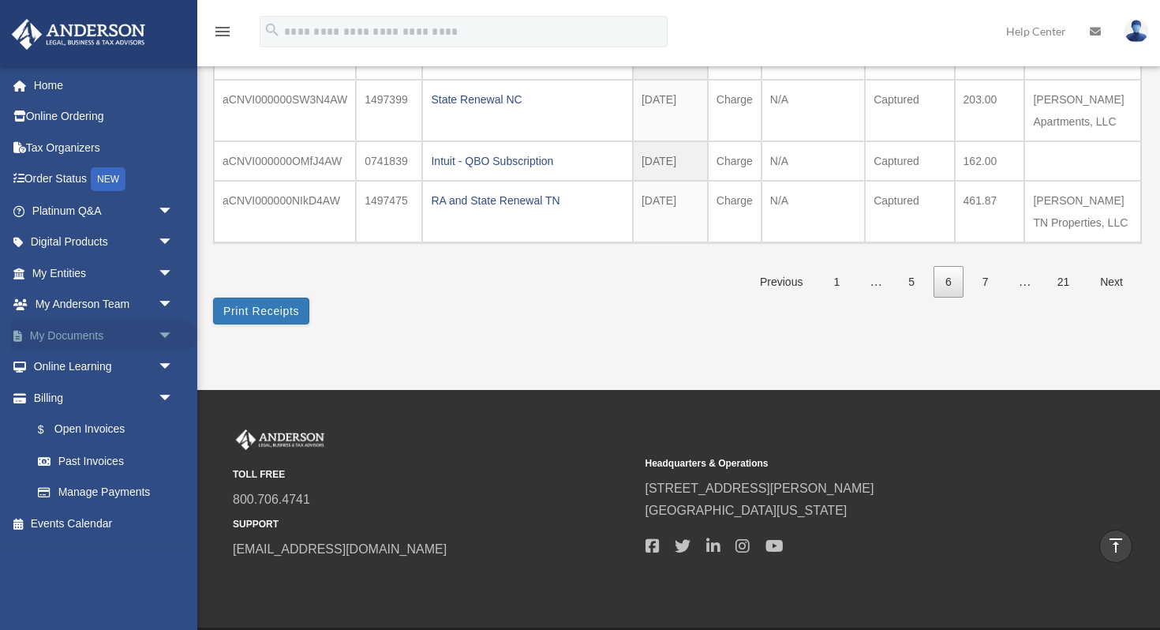
click at [109, 336] on link "My Documents arrow_drop_down" at bounding box center [104, 336] width 186 height 32
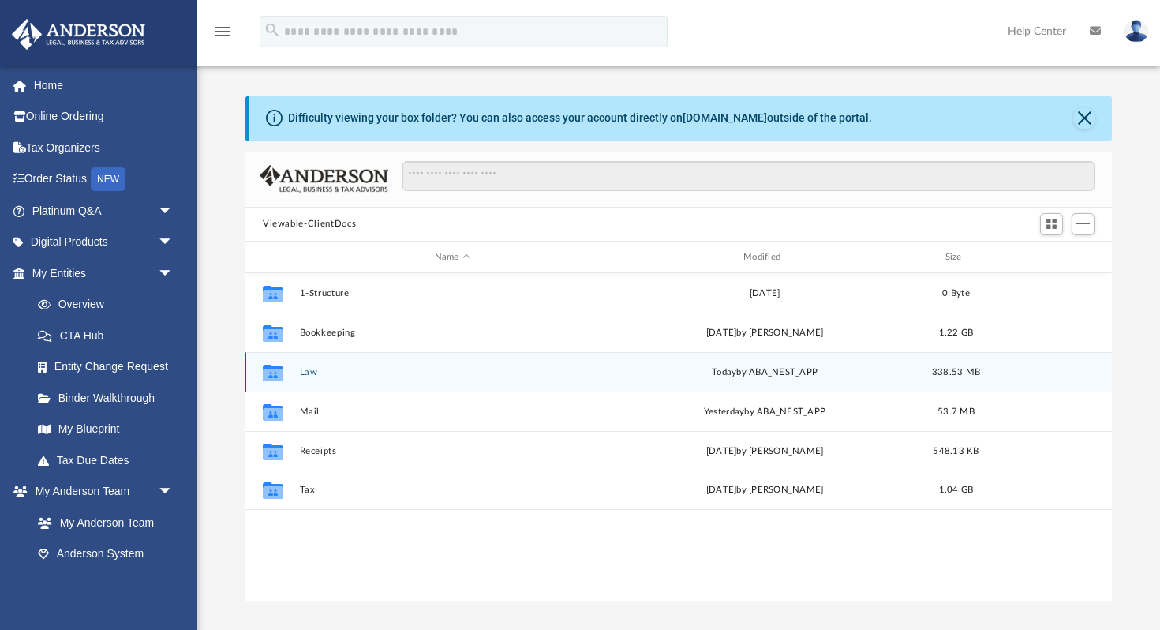
scroll to position [358, 866]
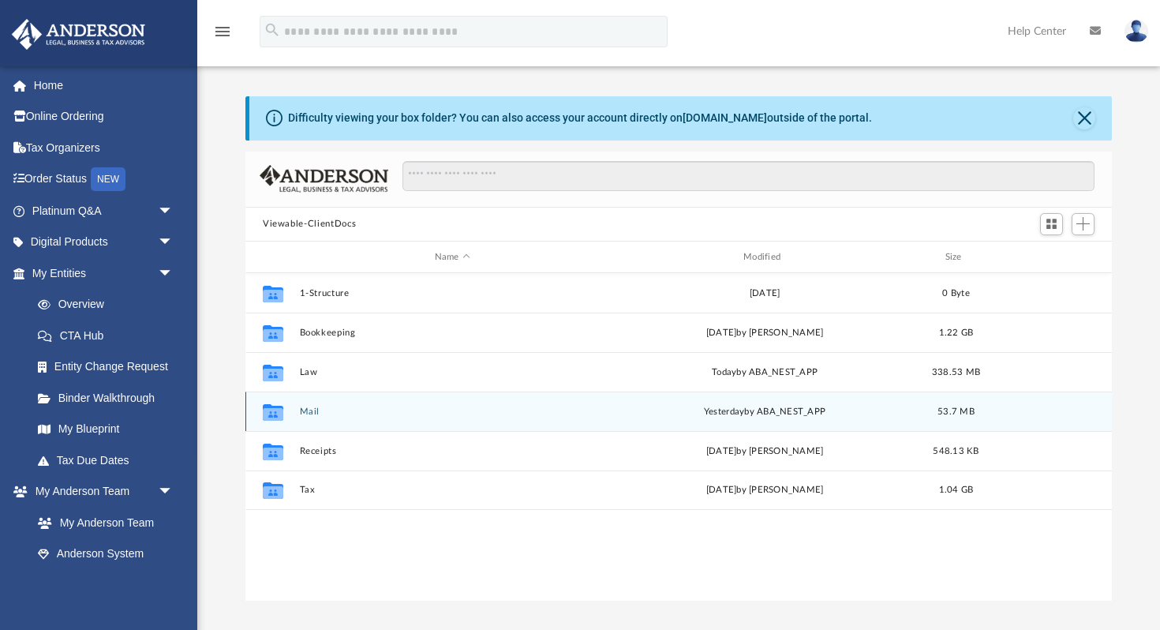
click at [313, 408] on button "Mail" at bounding box center [452, 411] width 305 height 10
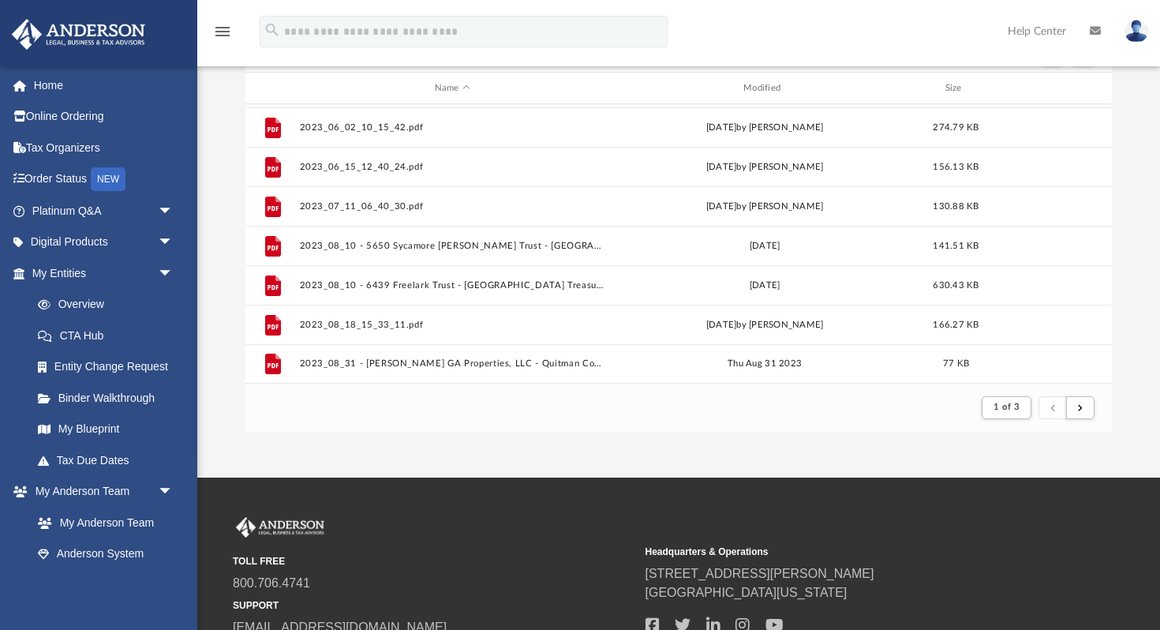
scroll to position [299, 0]
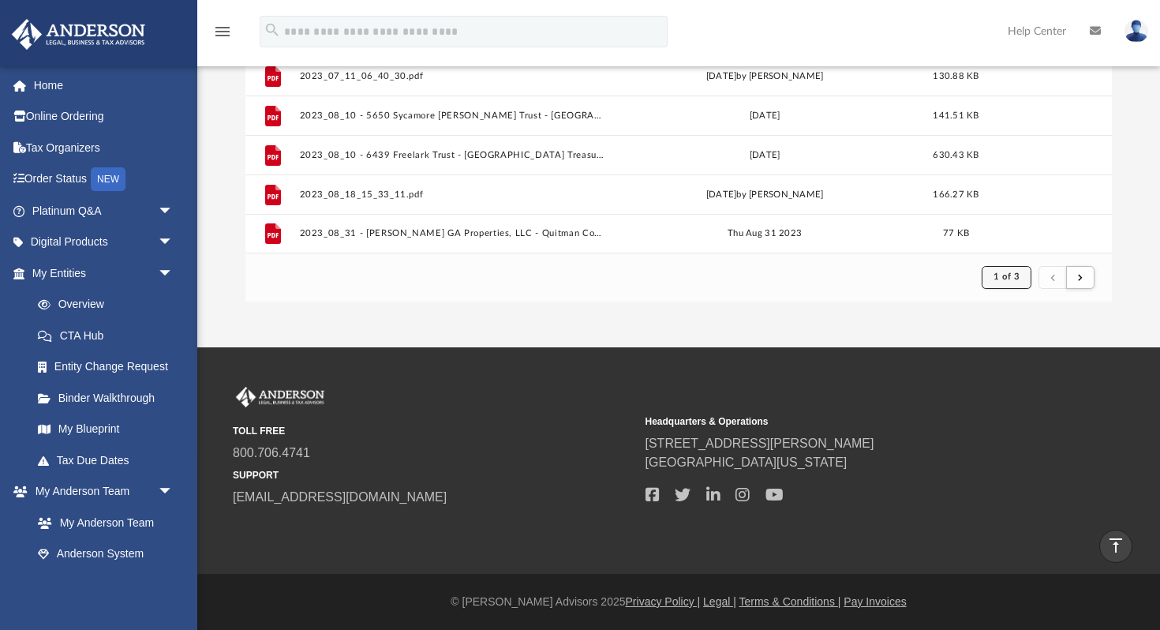
click at [1020, 283] on button "1 of 3" at bounding box center [1006, 277] width 50 height 22
click at [1020, 359] on li "3" at bounding box center [1021, 358] width 6 height 17
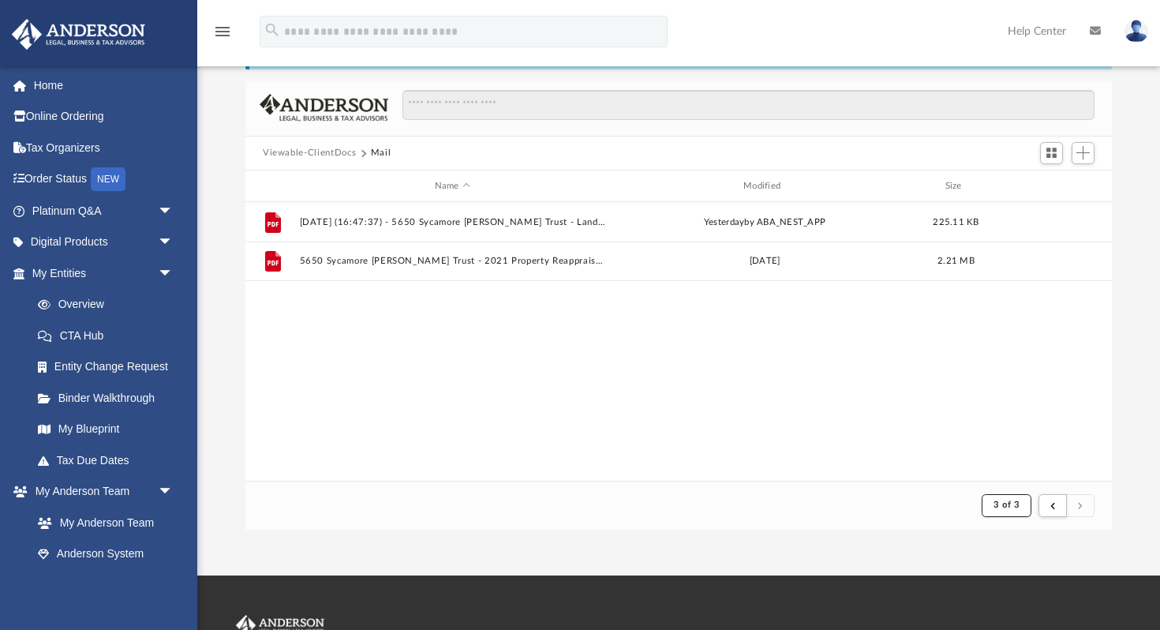
scroll to position [105, 0]
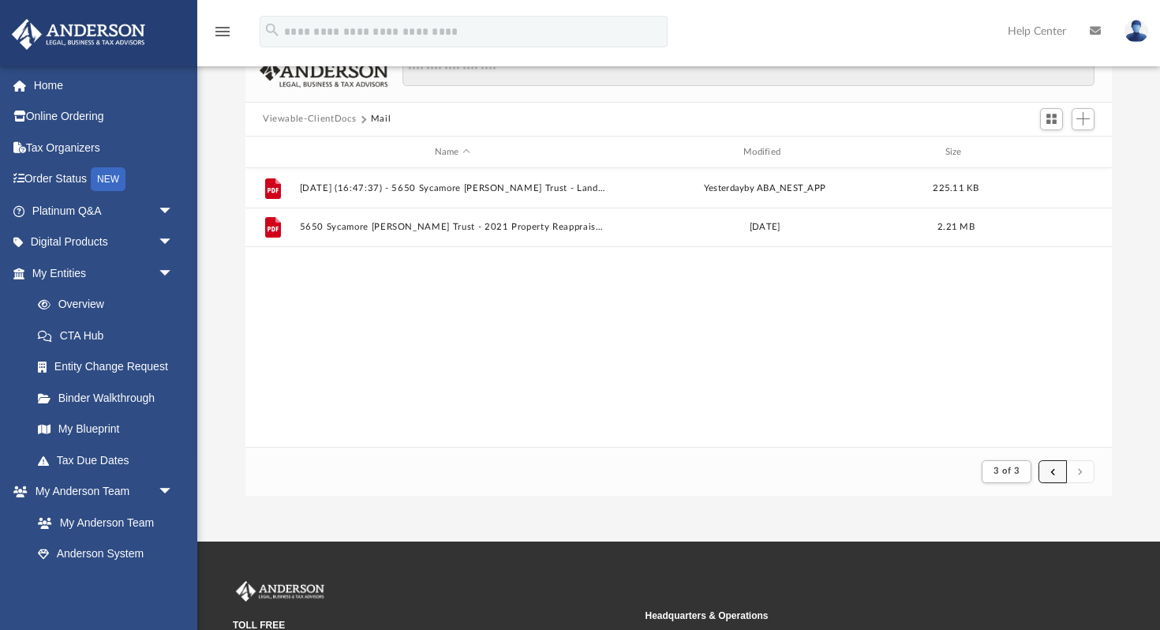
click at [1049, 467] on button "submit" at bounding box center [1052, 471] width 28 height 23
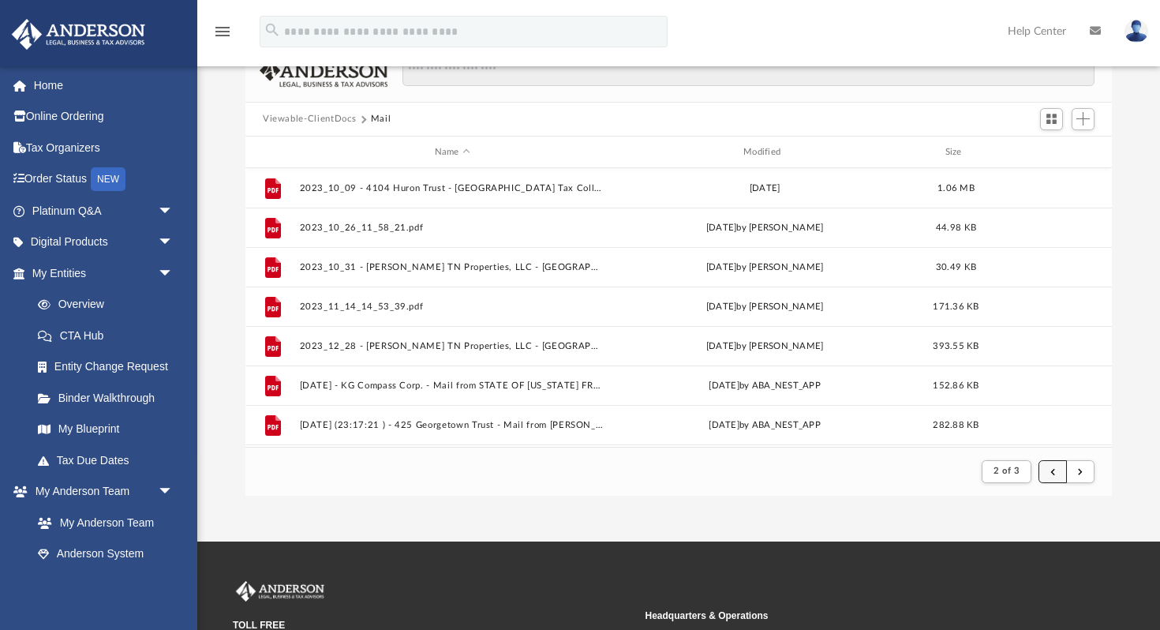
click at [1048, 474] on button "submit" at bounding box center [1052, 471] width 28 height 23
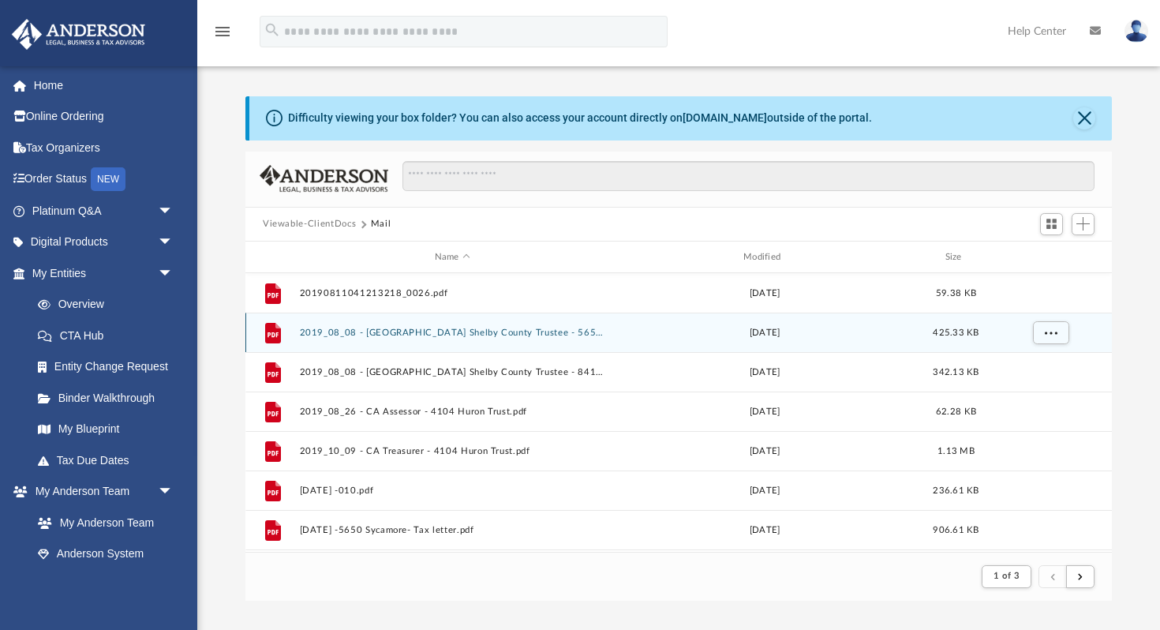
scroll to position [299, 0]
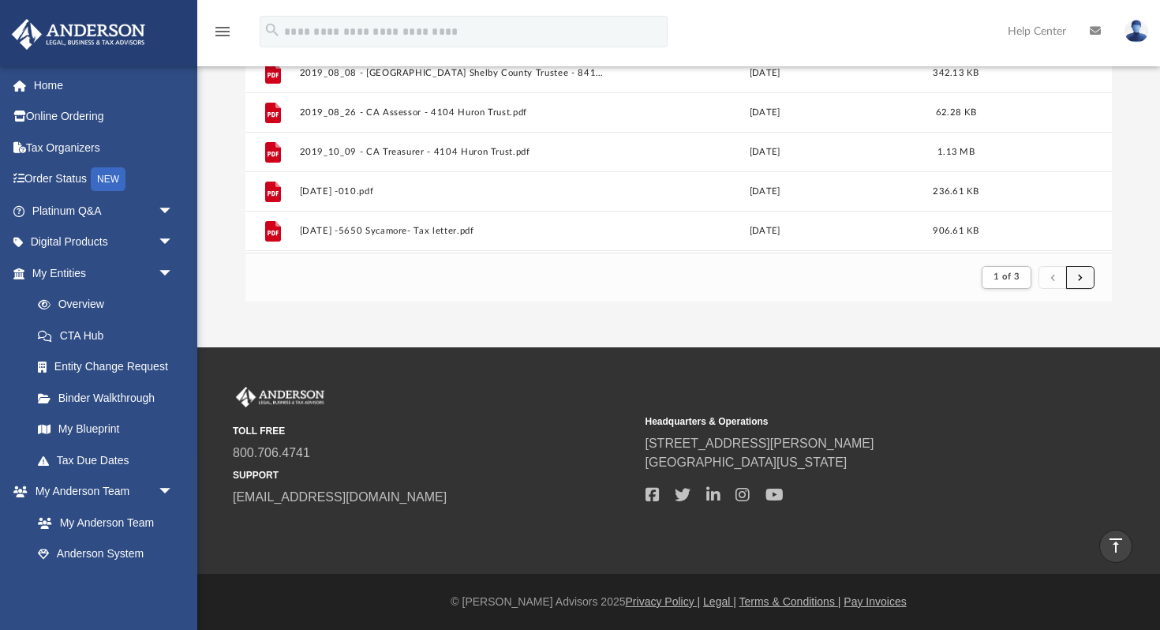
click at [1078, 280] on span "submit" at bounding box center [1080, 276] width 5 height 9
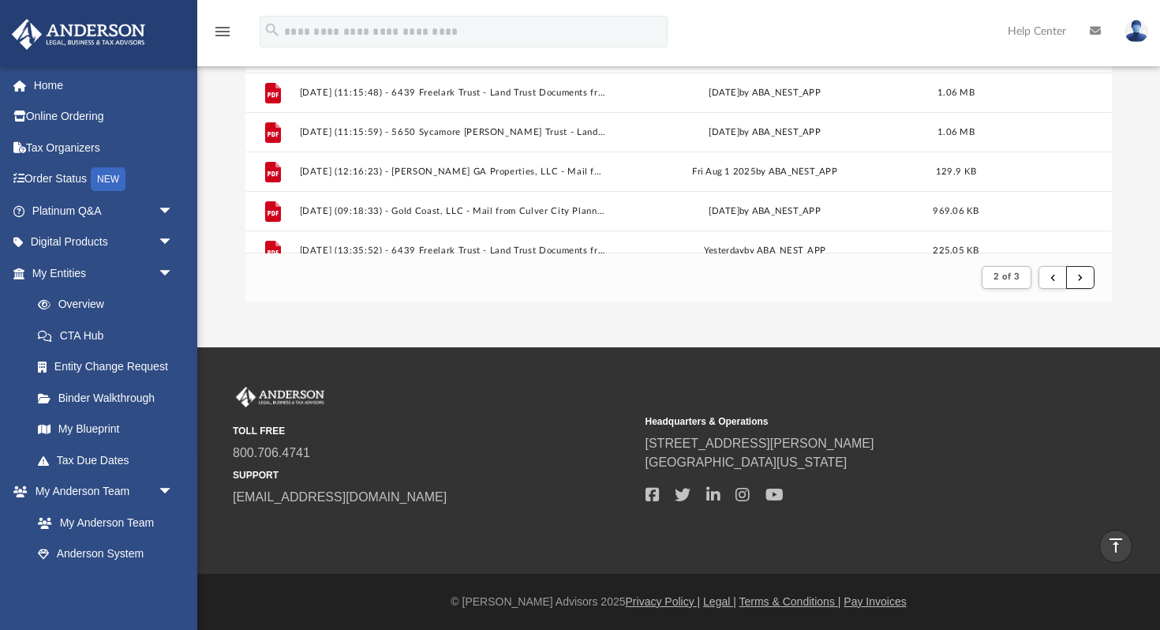
scroll to position [1632, 0]
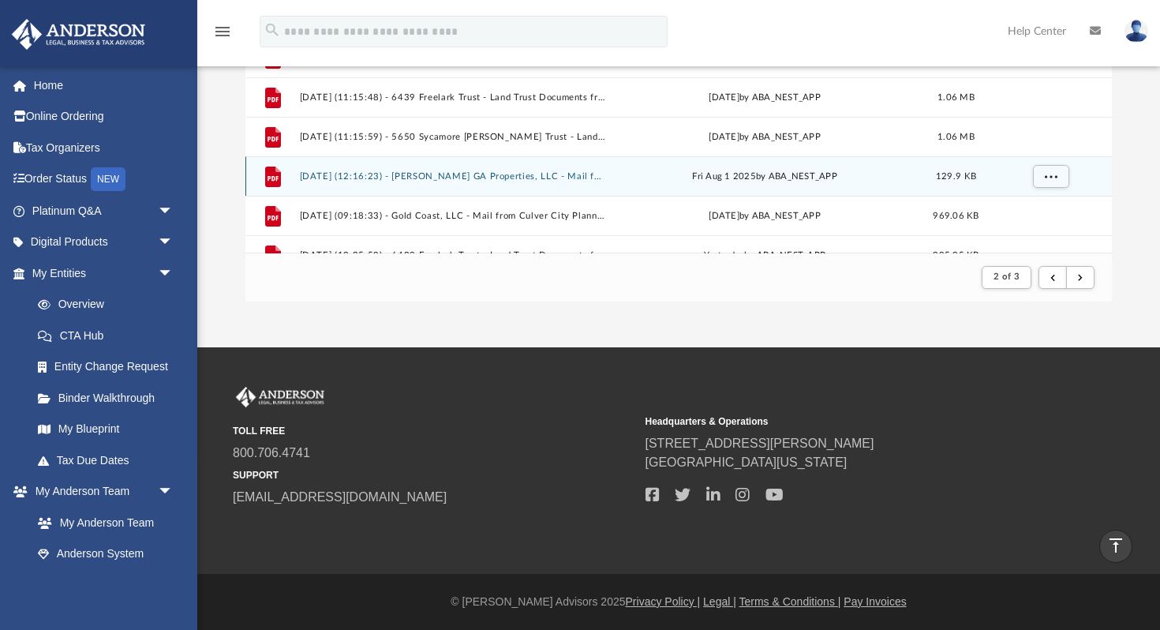
click at [521, 179] on button "[DATE] (12:16:23) - [PERSON_NAME] GA Properties, LLC - Mail from [PERSON_NAME][…" at bounding box center [452, 176] width 305 height 10
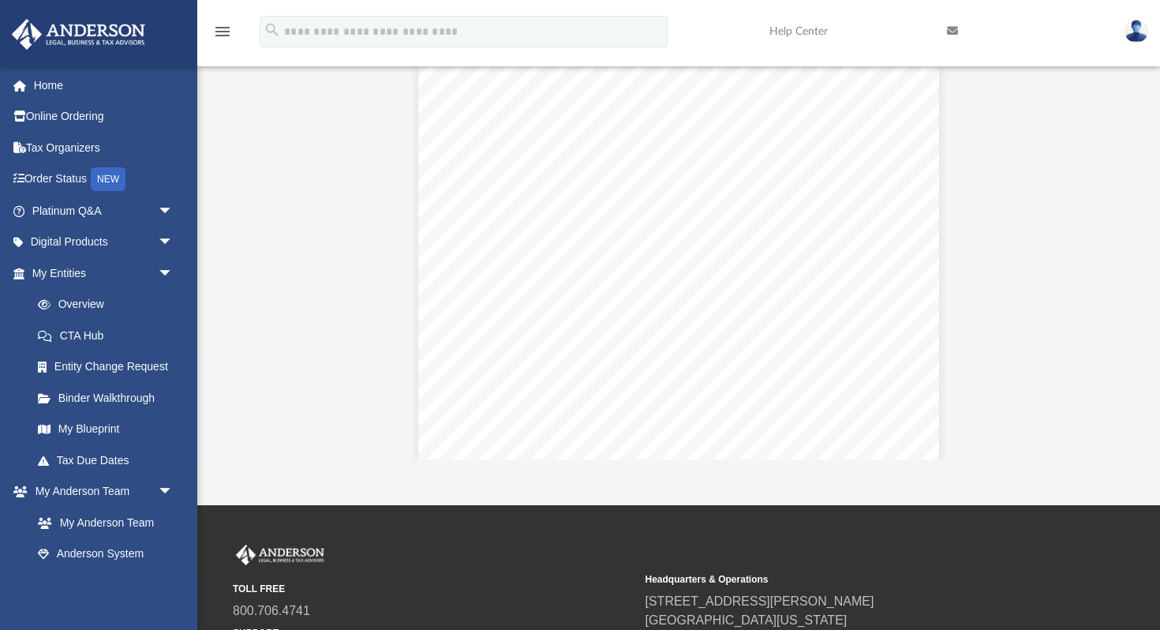
scroll to position [0, 0]
